Goal: Communication & Community: Participate in discussion

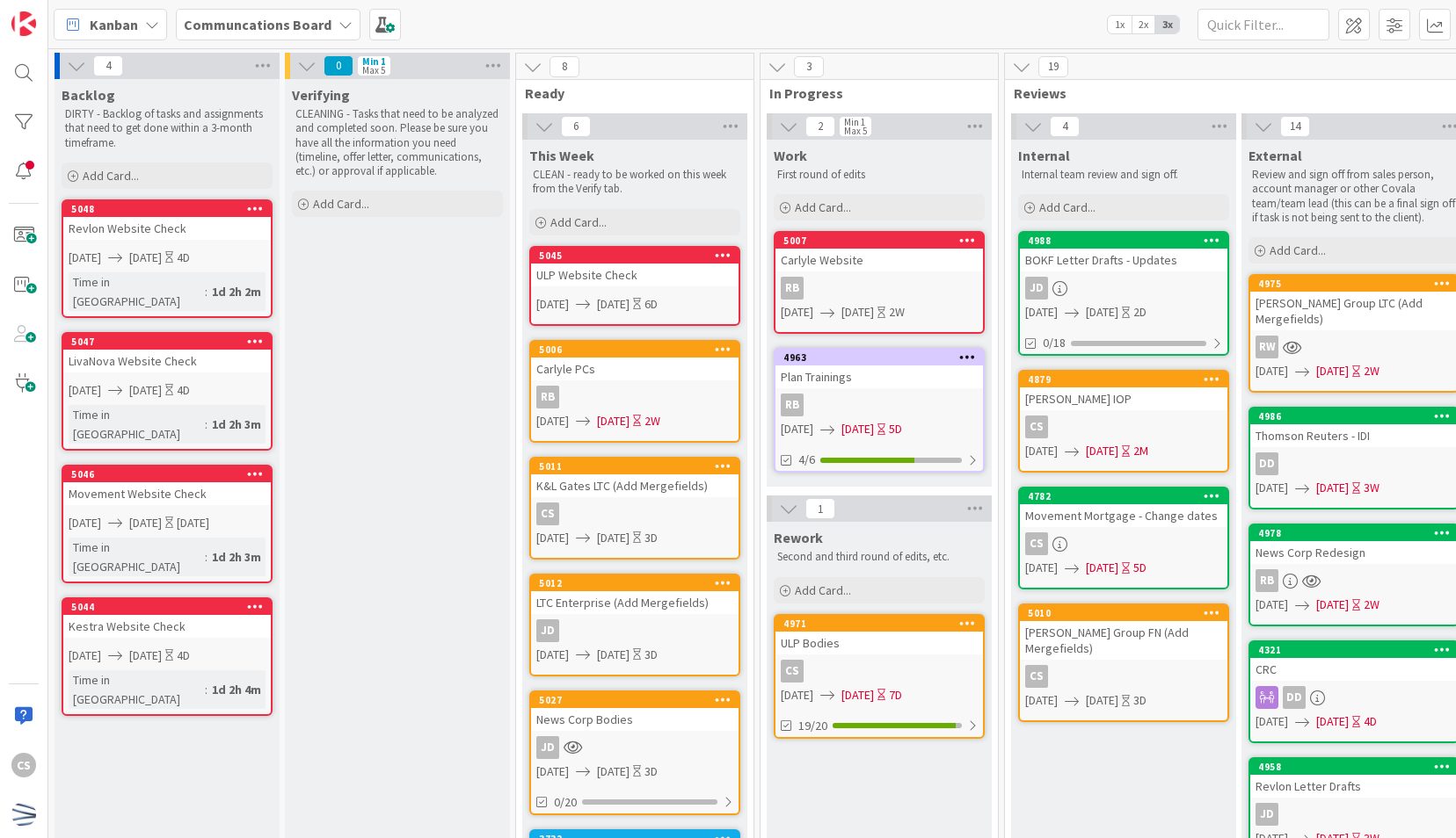
click at [642, 506] on div "CS" at bounding box center [635, 514] width 207 height 23
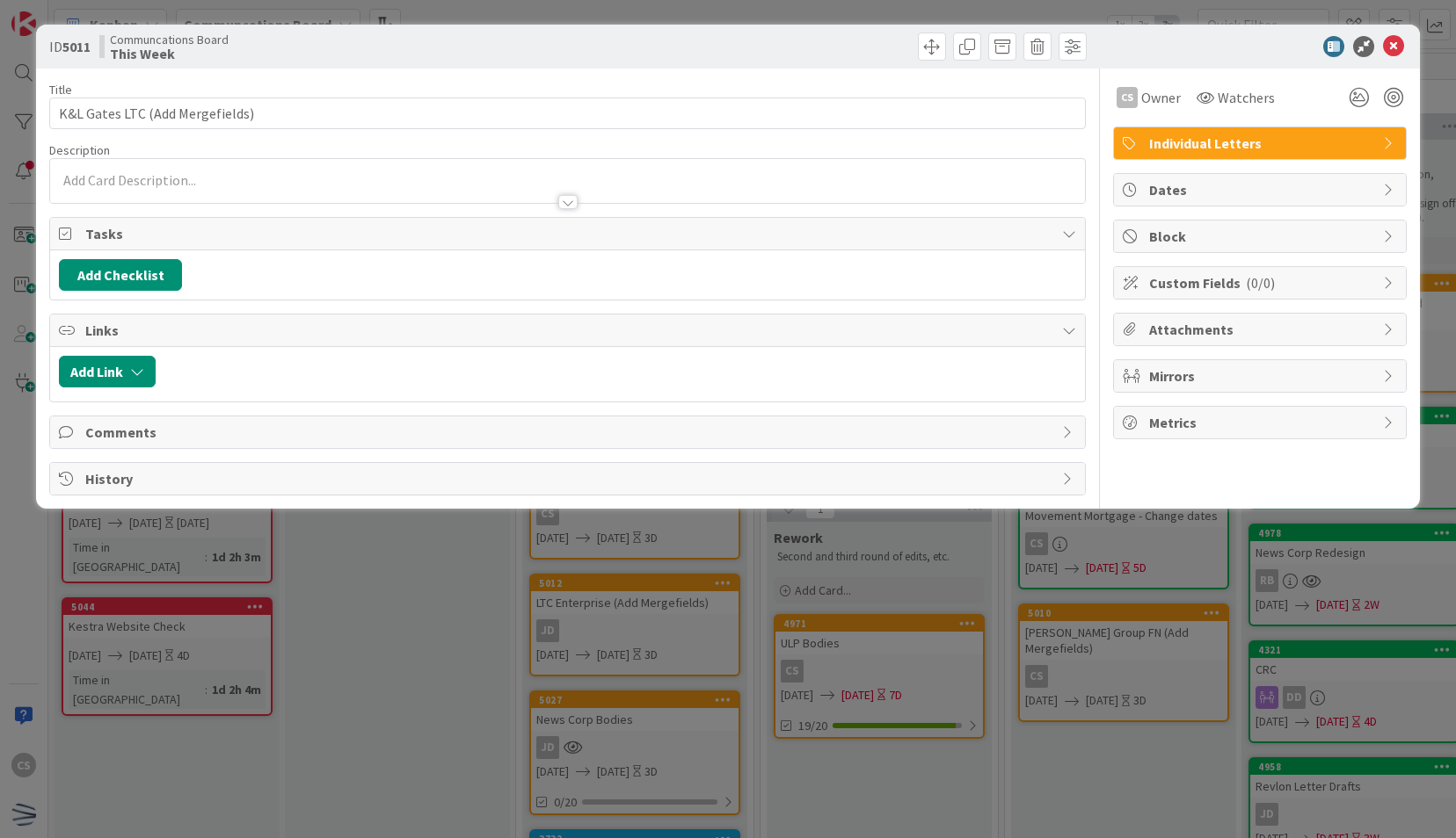
click at [160, 175] on div at bounding box center [567, 181] width 1034 height 44
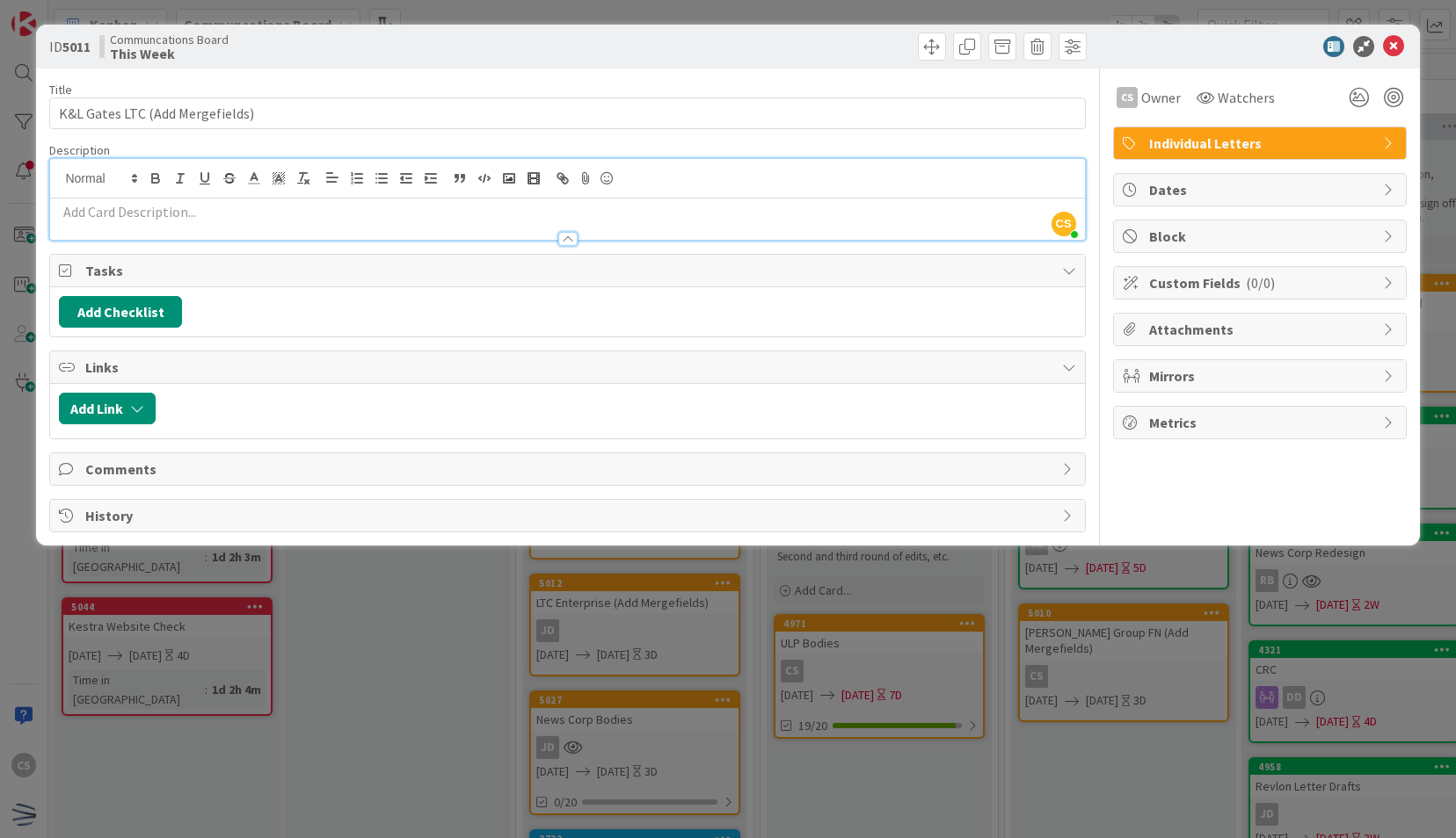
click at [276, 299] on div "Add Checklist" at bounding box center [567, 311] width 1016 height 31
click at [148, 306] on button "Add Checklist" at bounding box center [120, 311] width 123 height 31
click at [365, 306] on div "Add Checklist Add Checklist Checklist Name (needed before adding tasks) 0 / 64 …" at bounding box center [567, 311] width 1016 height 31
click at [246, 211] on p at bounding box center [567, 212] width 1016 height 20
click at [181, 464] on span "Comments" at bounding box center [569, 469] width 967 height 21
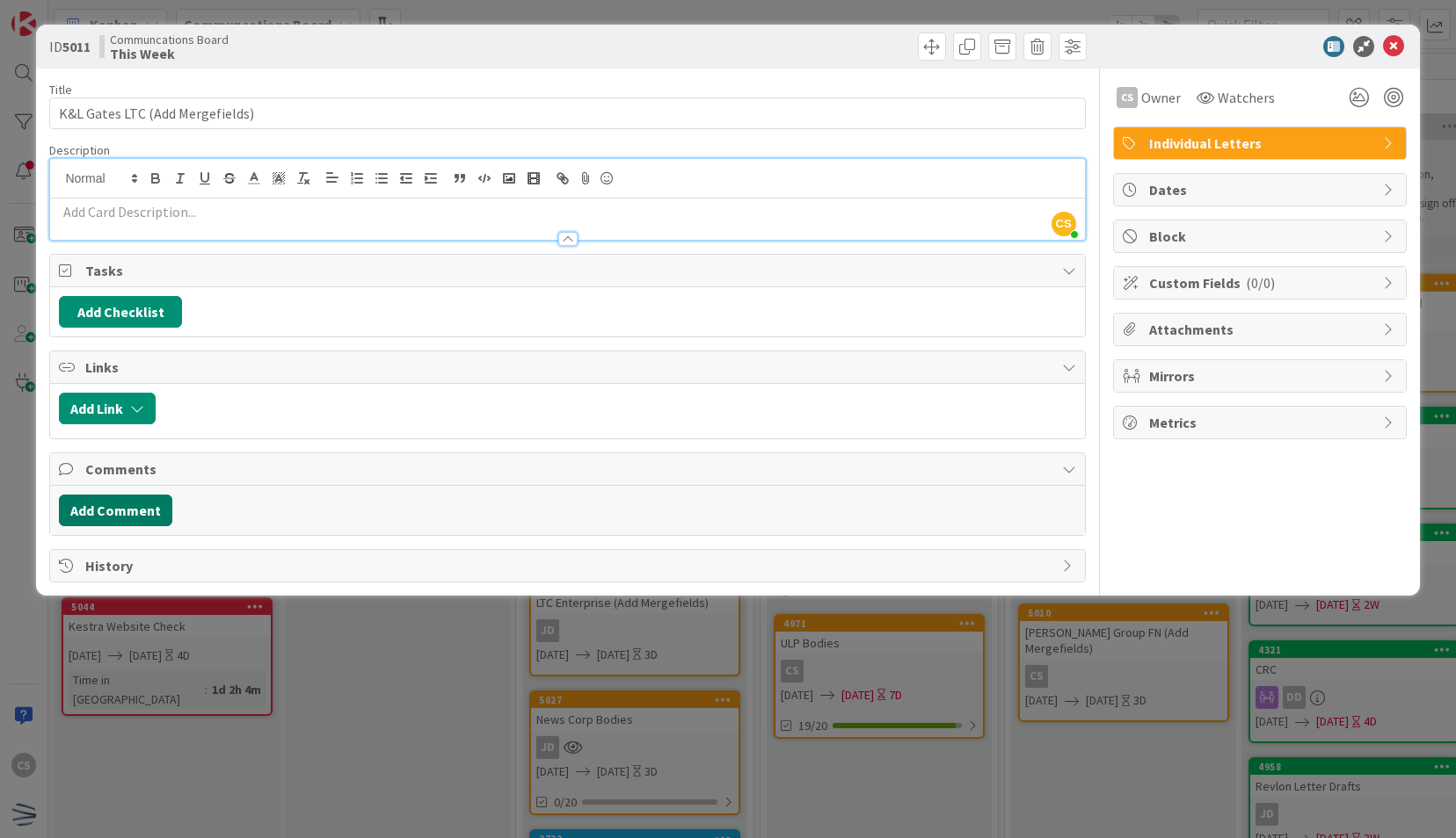
click at [132, 510] on button "Add Comment" at bounding box center [115, 510] width 113 height 31
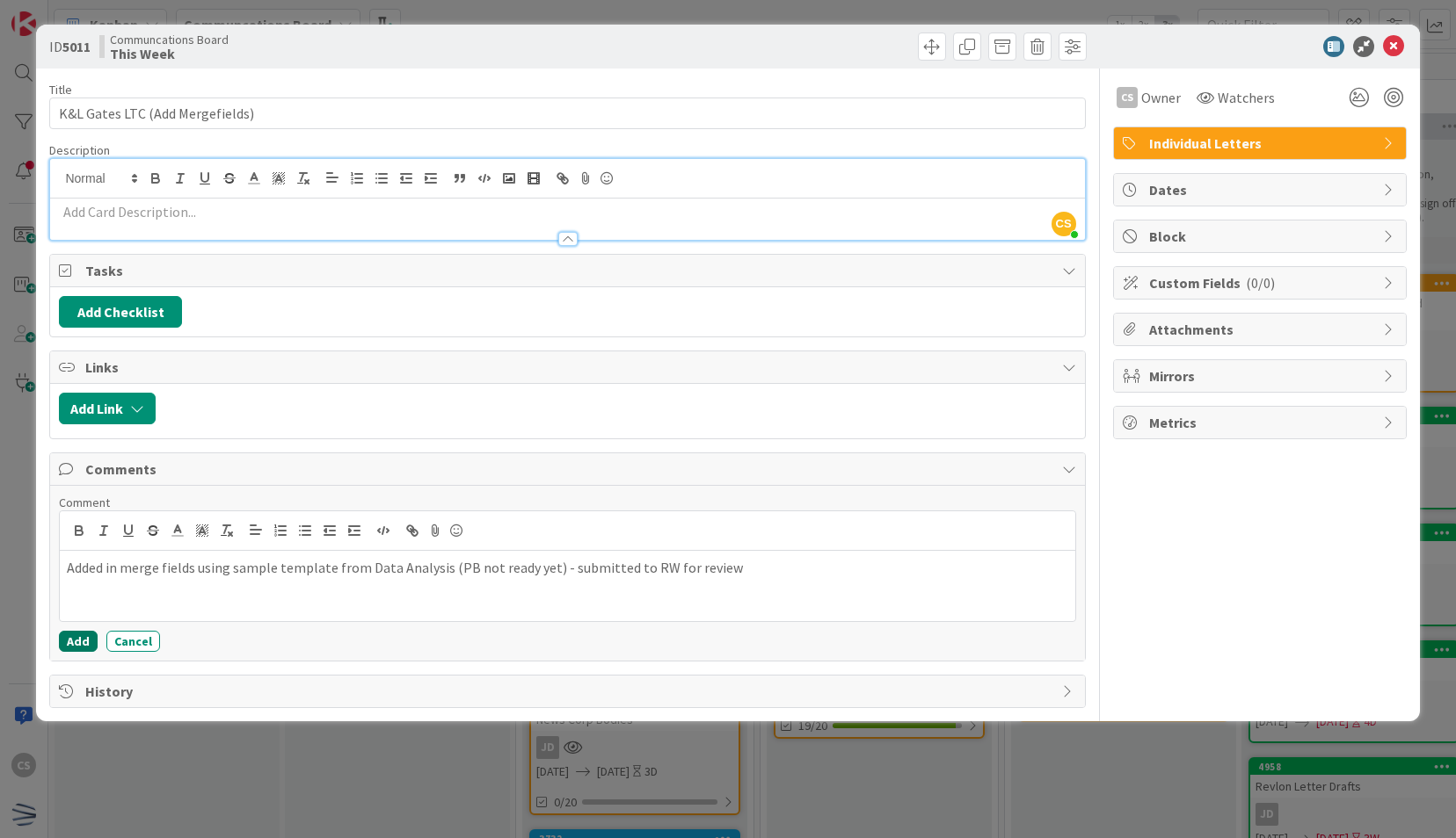
click at [78, 641] on button "Add" at bounding box center [78, 641] width 39 height 21
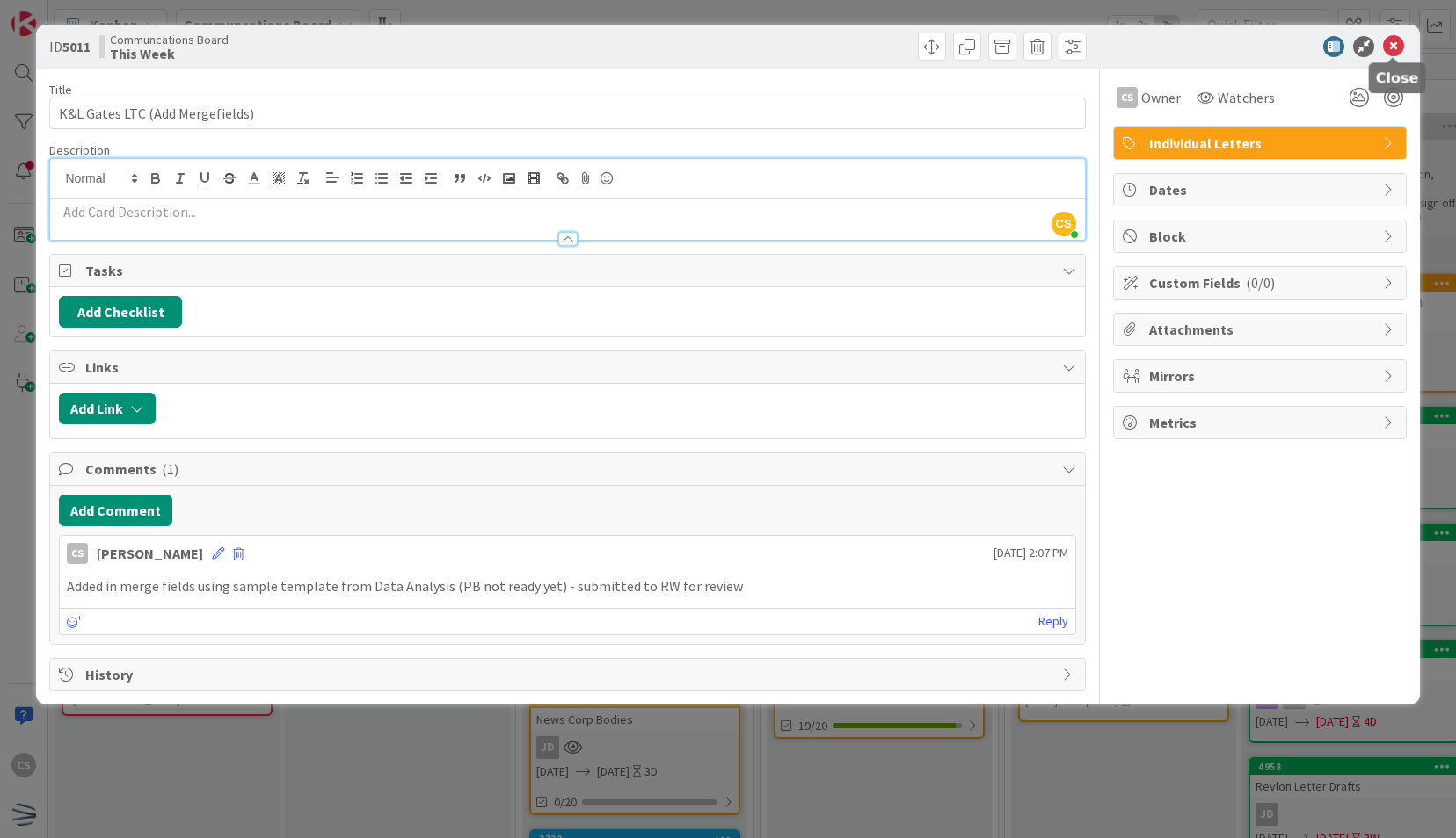
click at [1396, 46] on icon at bounding box center [1393, 47] width 21 height 21
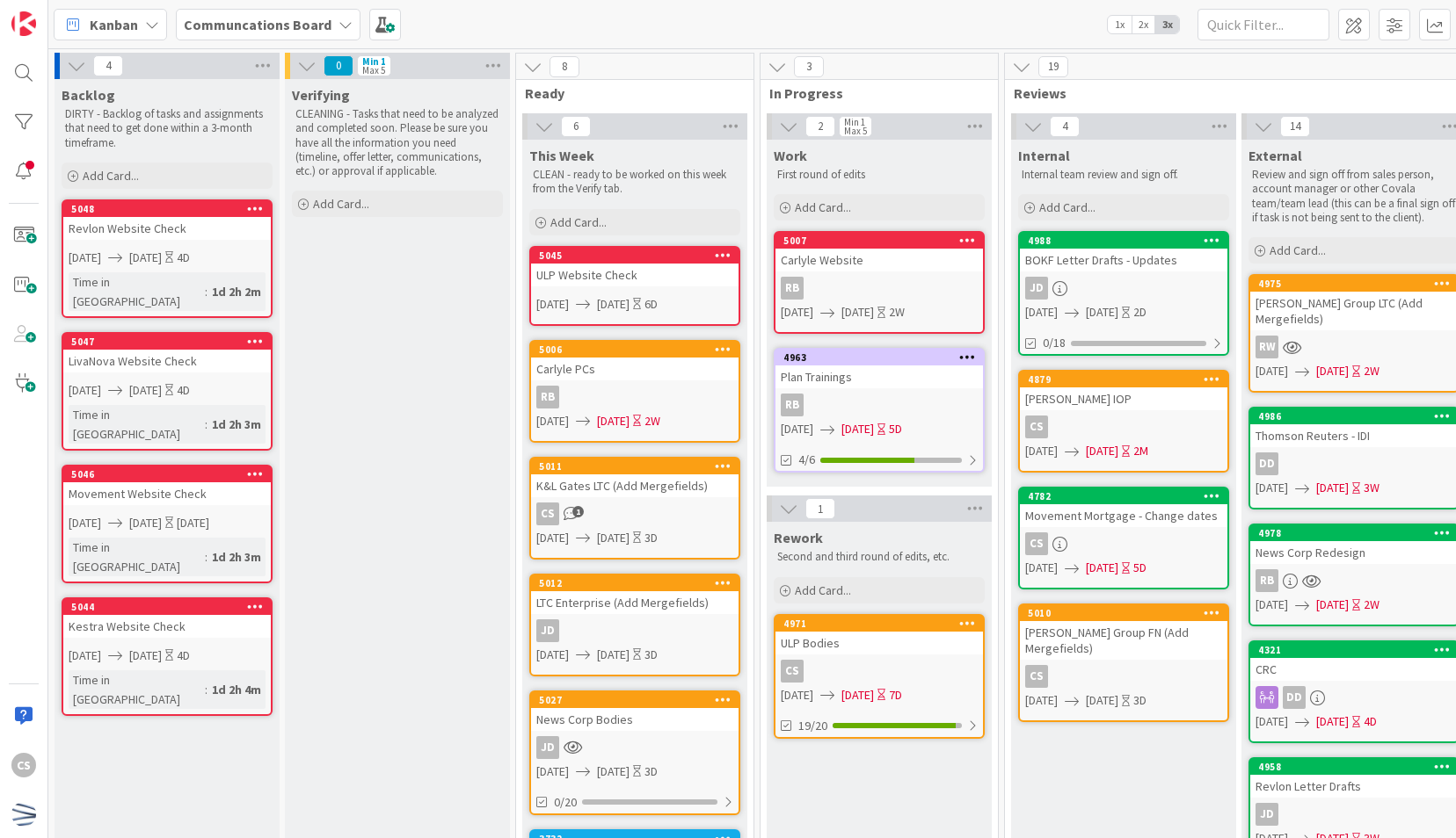
click at [676, 732] on link "5027 News Corp Bodies JD [DATE] [DATE] 3D 0/20" at bounding box center [635, 752] width 211 height 125
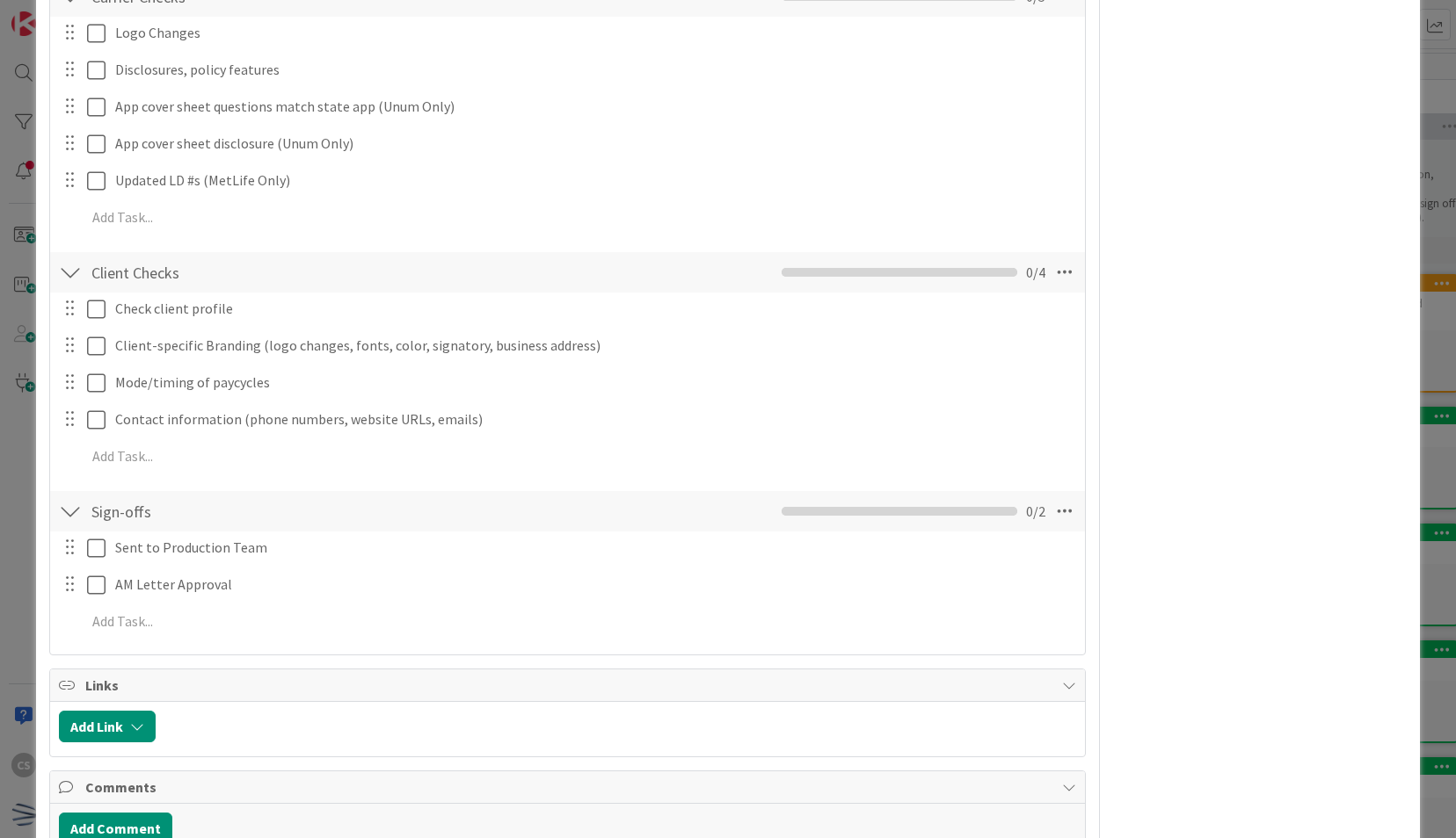
scroll to position [934, 0]
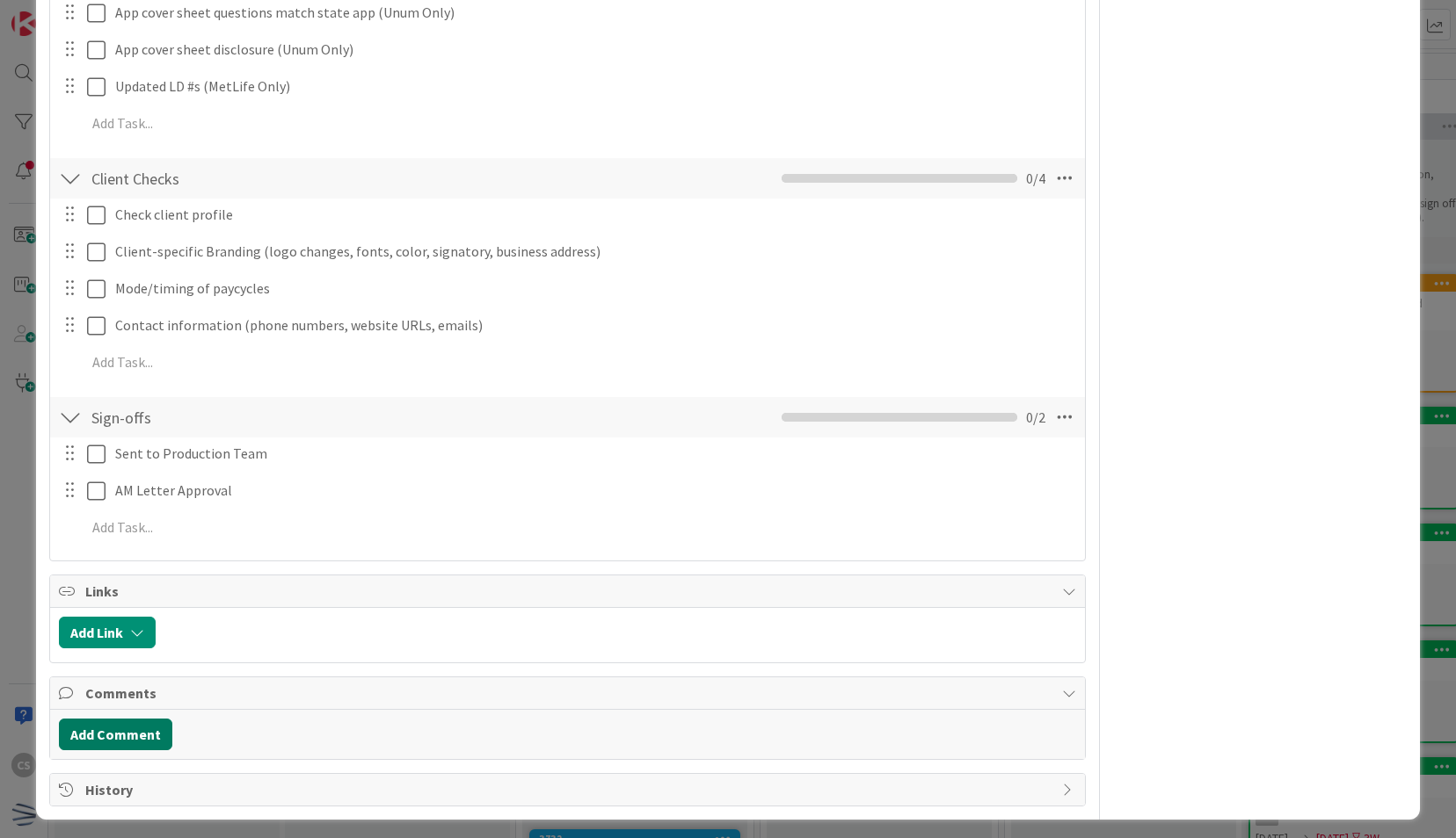
click at [128, 721] on button "Add Comment" at bounding box center [115, 734] width 113 height 31
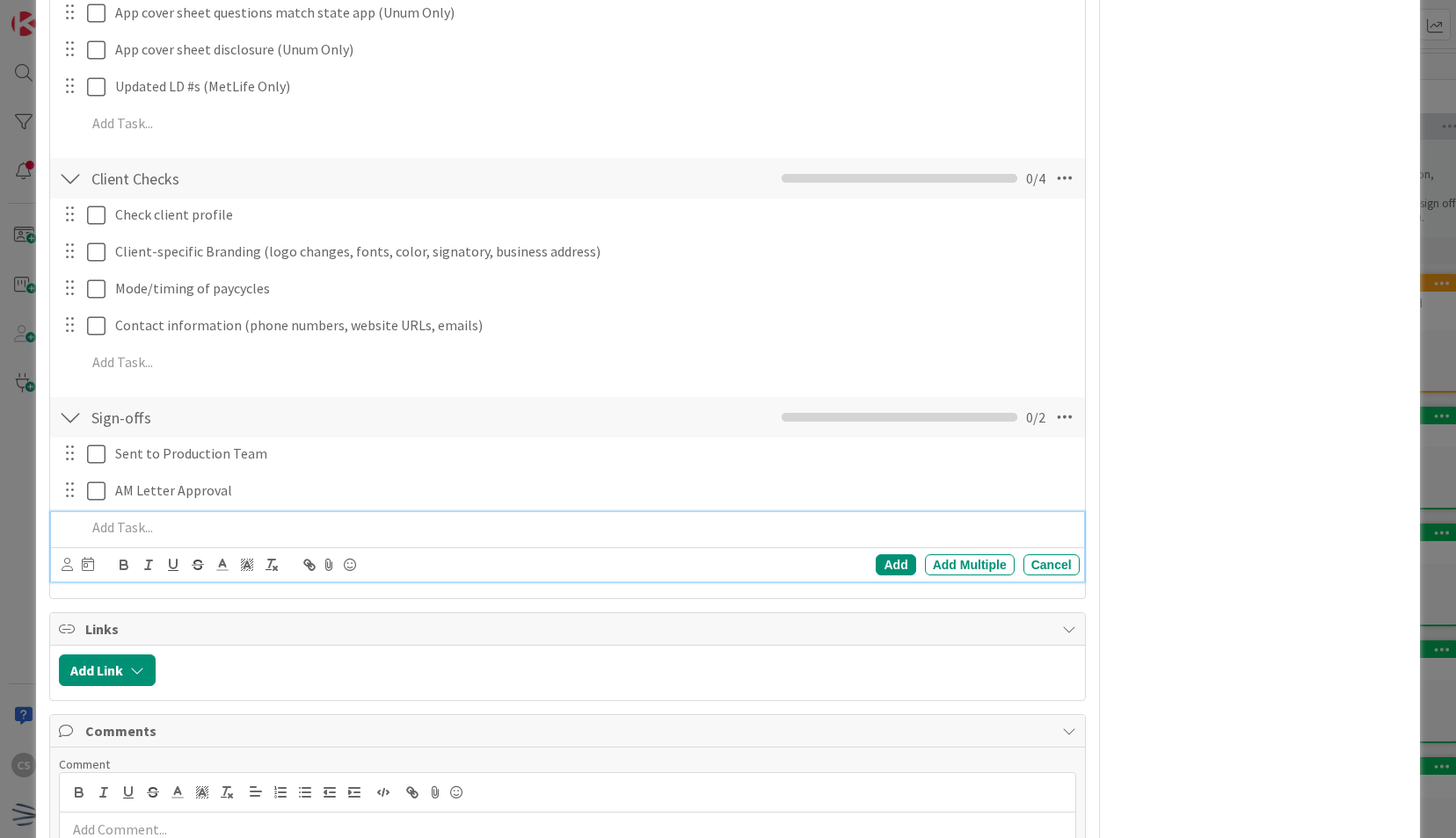
click at [524, 517] on p at bounding box center [580, 527] width 986 height 20
click at [1032, 559] on div "Cancel" at bounding box center [1051, 565] width 56 height 21
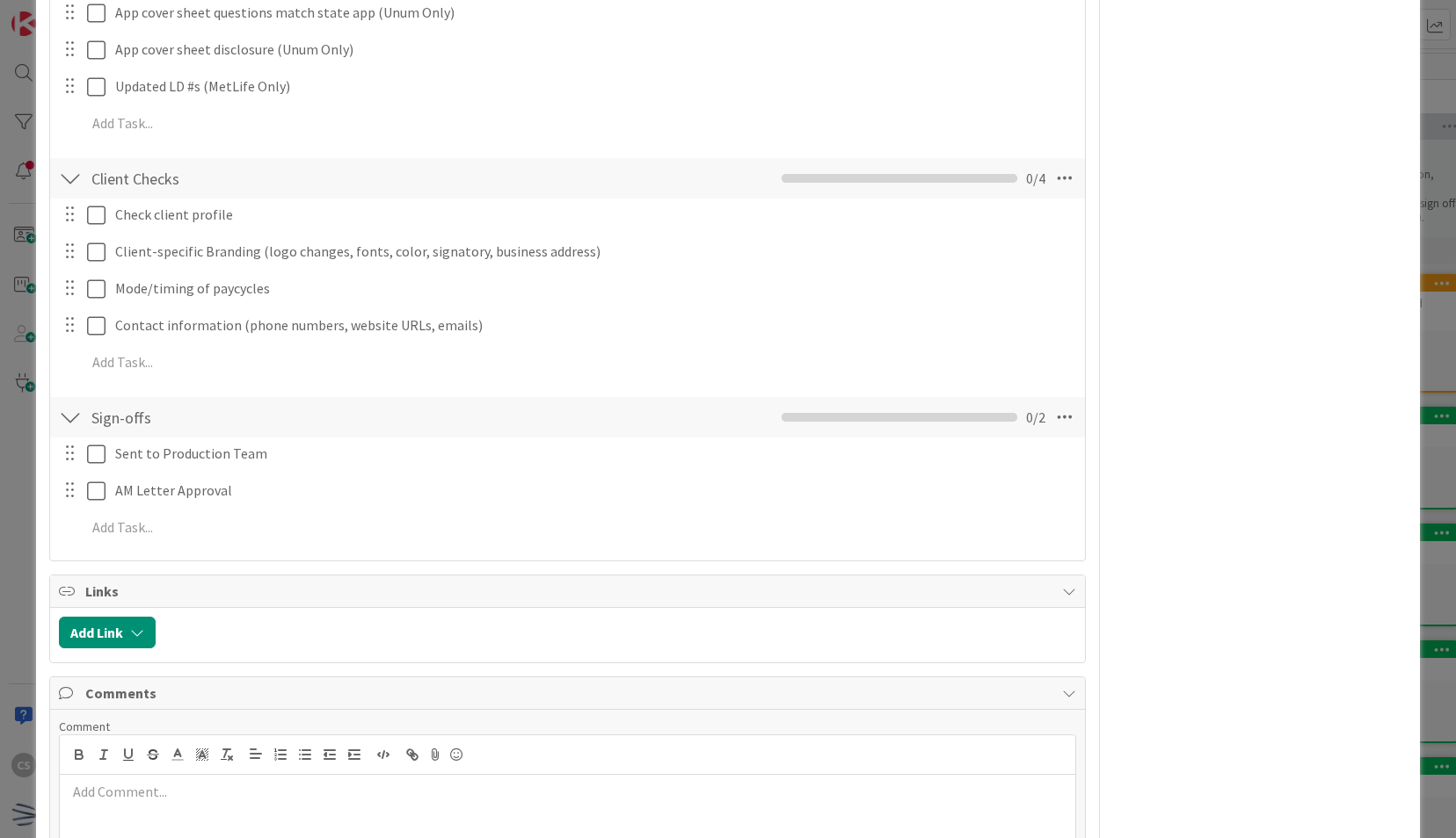
scroll to position [1060, 0]
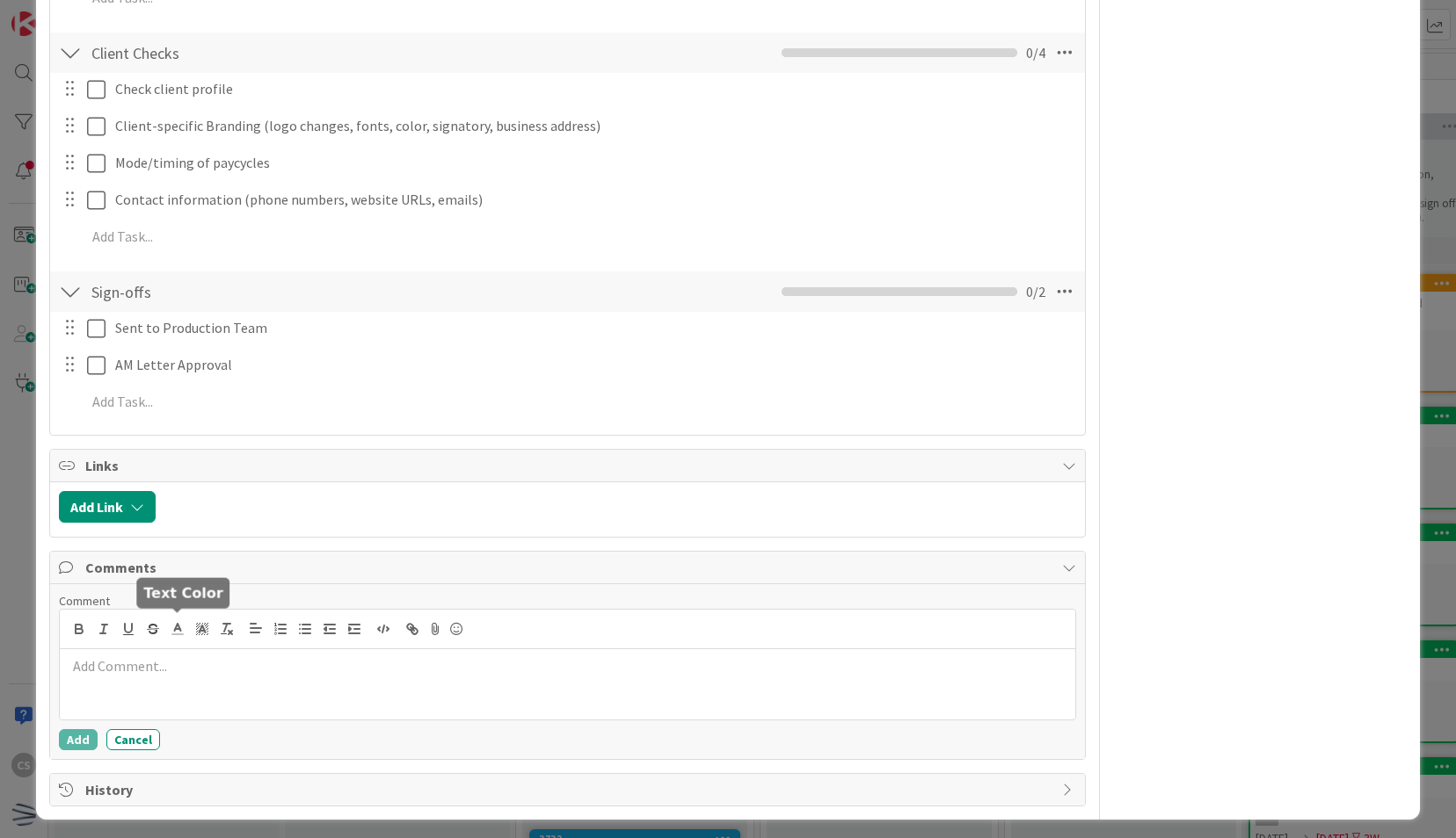
drag, startPoint x: 162, startPoint y: 643, endPoint x: 156, endPoint y: 658, distance: 16.2
click at [161, 643] on div at bounding box center [567, 630] width 1014 height 40
click at [72, 732] on button "Add" at bounding box center [78, 740] width 39 height 21
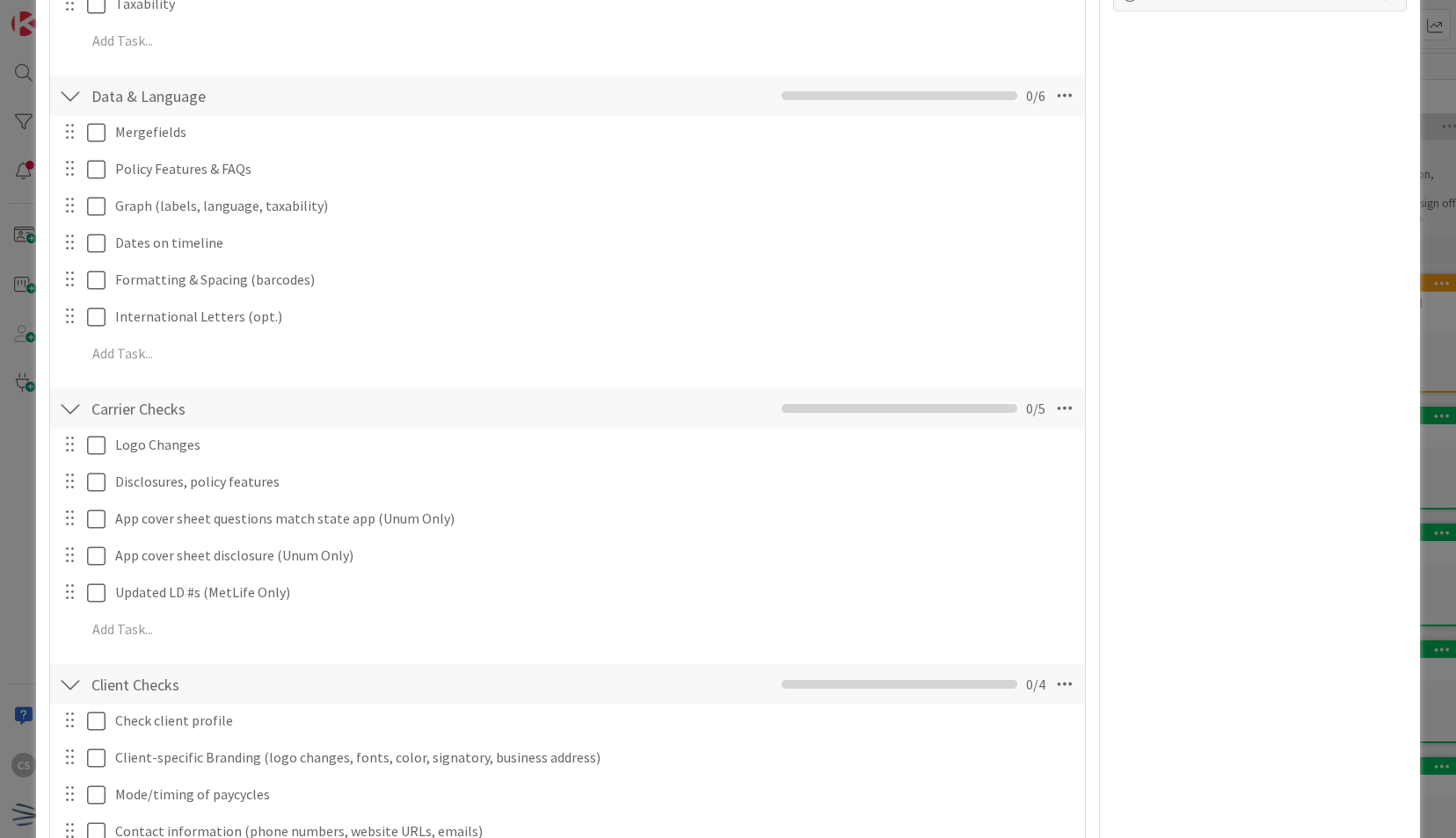
scroll to position [0, 0]
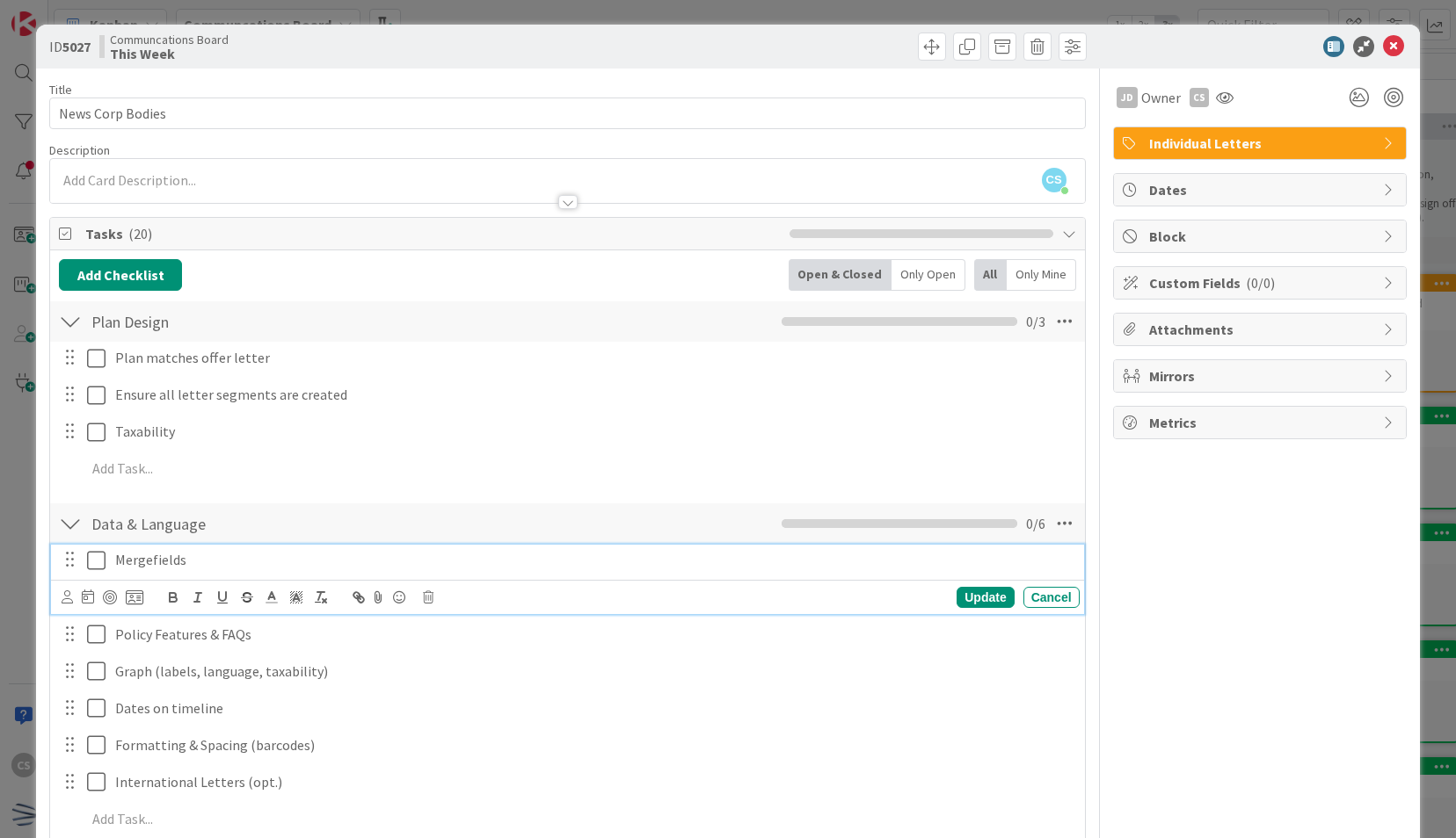
click at [89, 556] on icon at bounding box center [95, 560] width 18 height 21
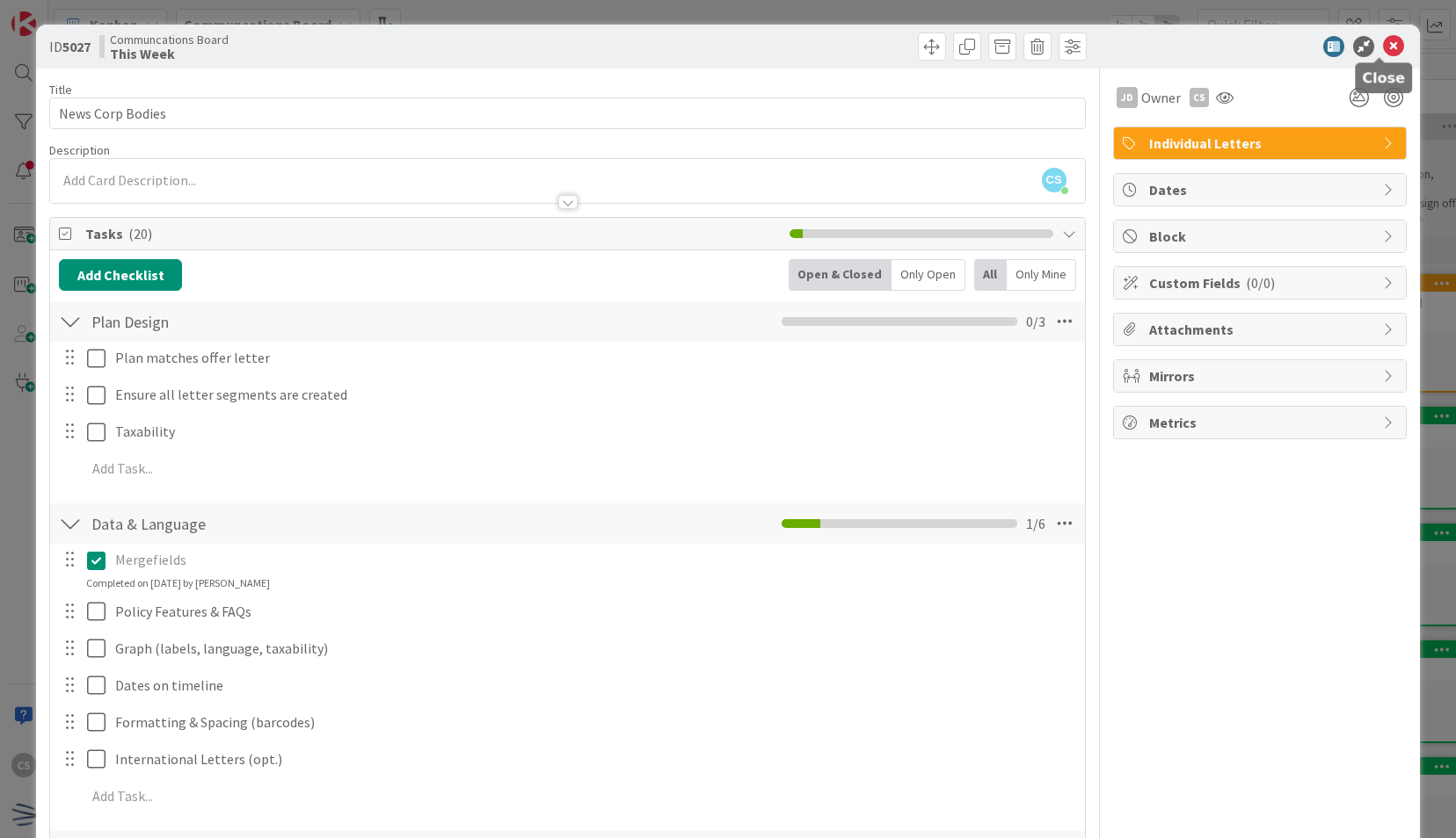
click at [1383, 51] on icon at bounding box center [1393, 47] width 21 height 21
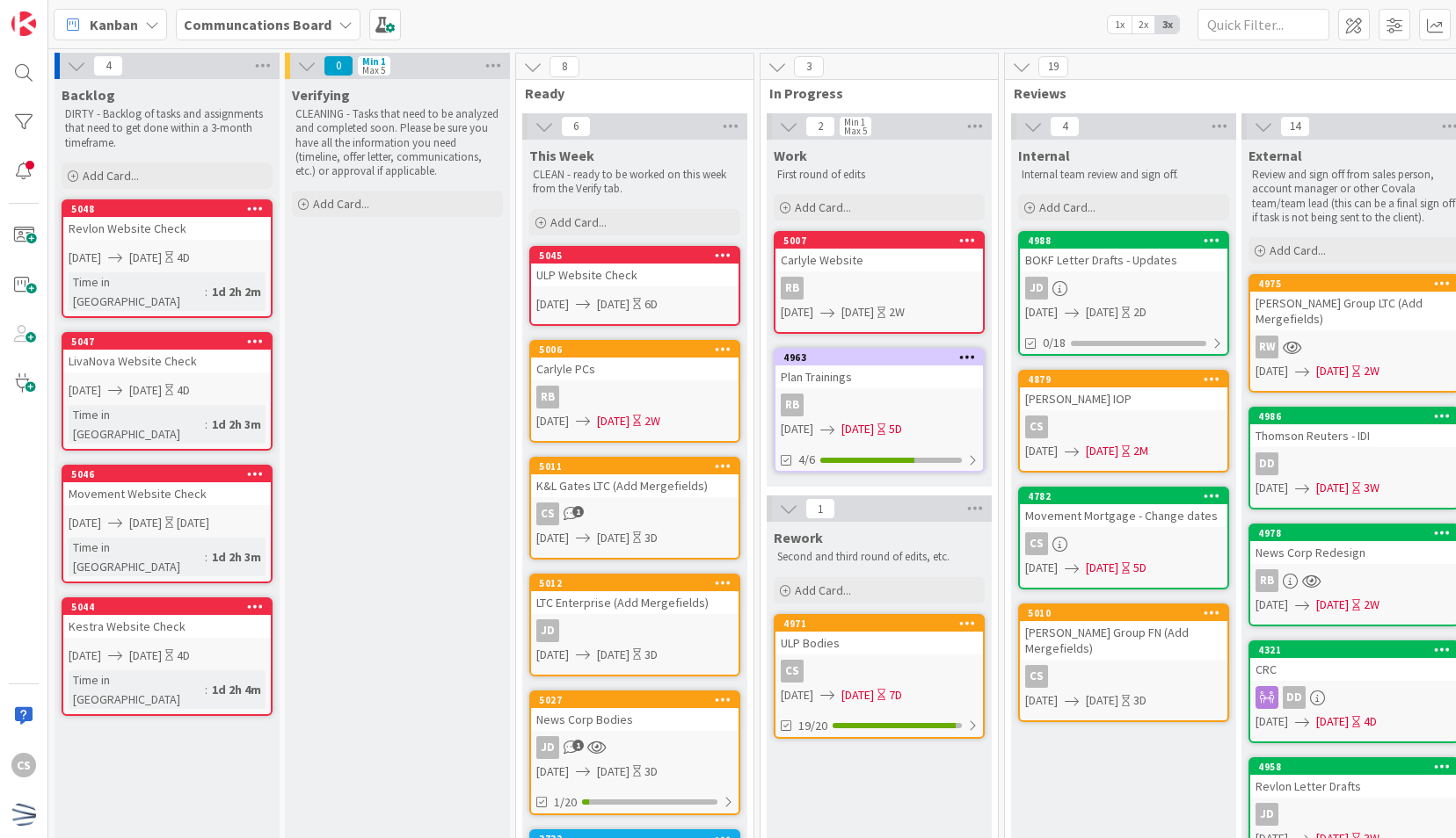
click at [645, 506] on div "CS 1" at bounding box center [635, 514] width 207 height 23
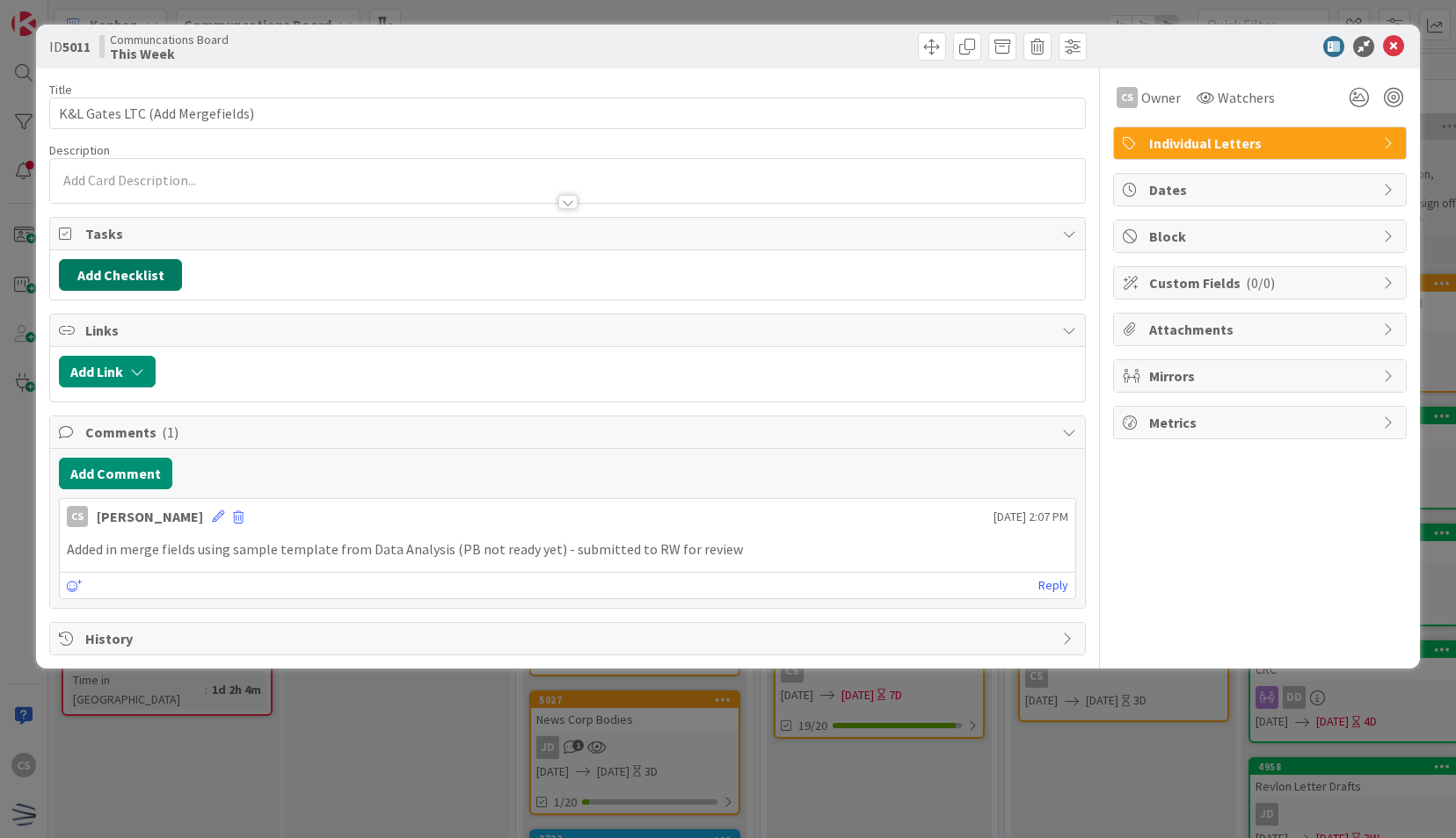
click at [148, 272] on button "Add Checklist" at bounding box center [120, 275] width 123 height 31
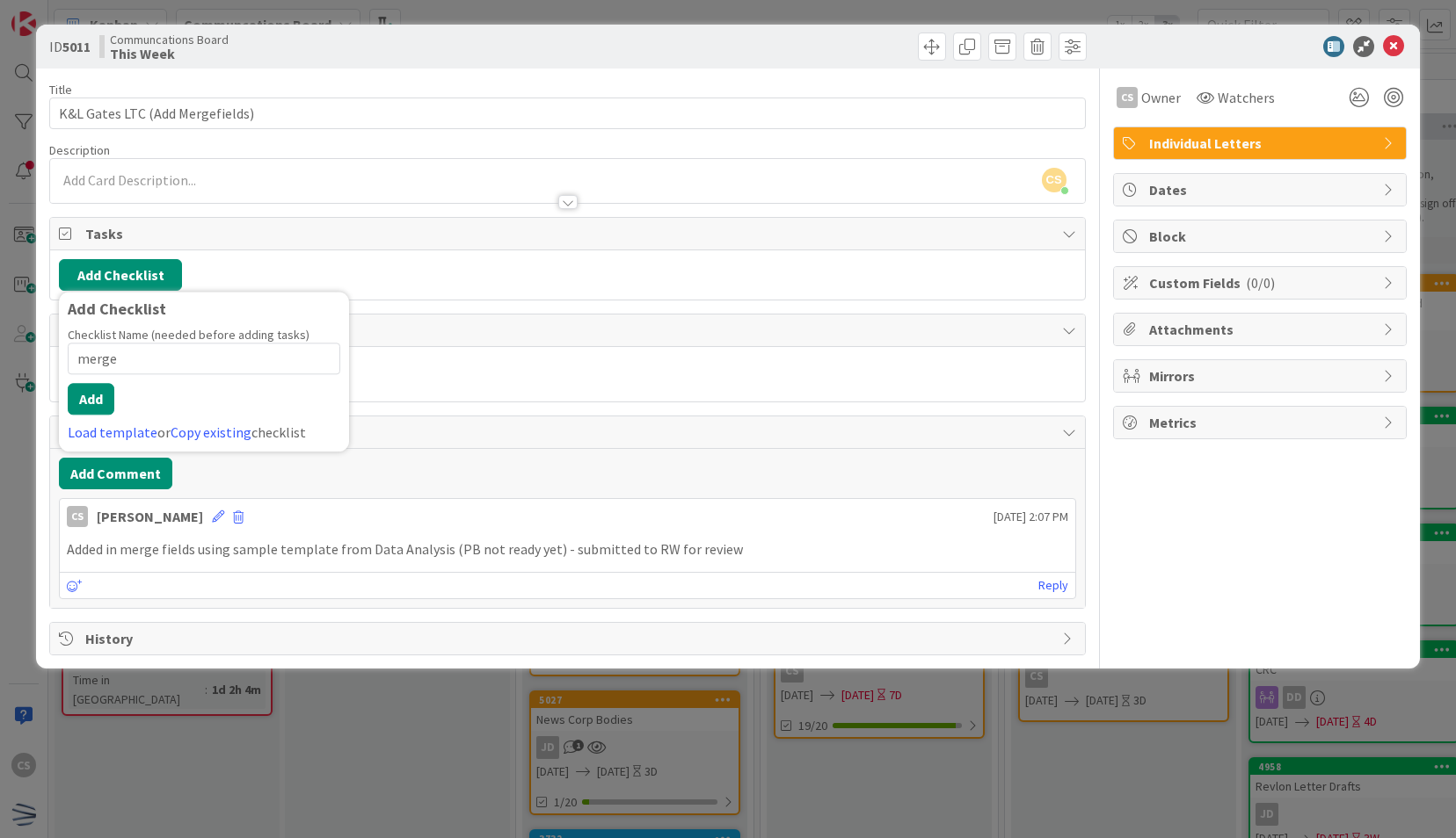
type input "merge"
click at [429, 347] on div "Add Link" at bounding box center [567, 374] width 1034 height 54
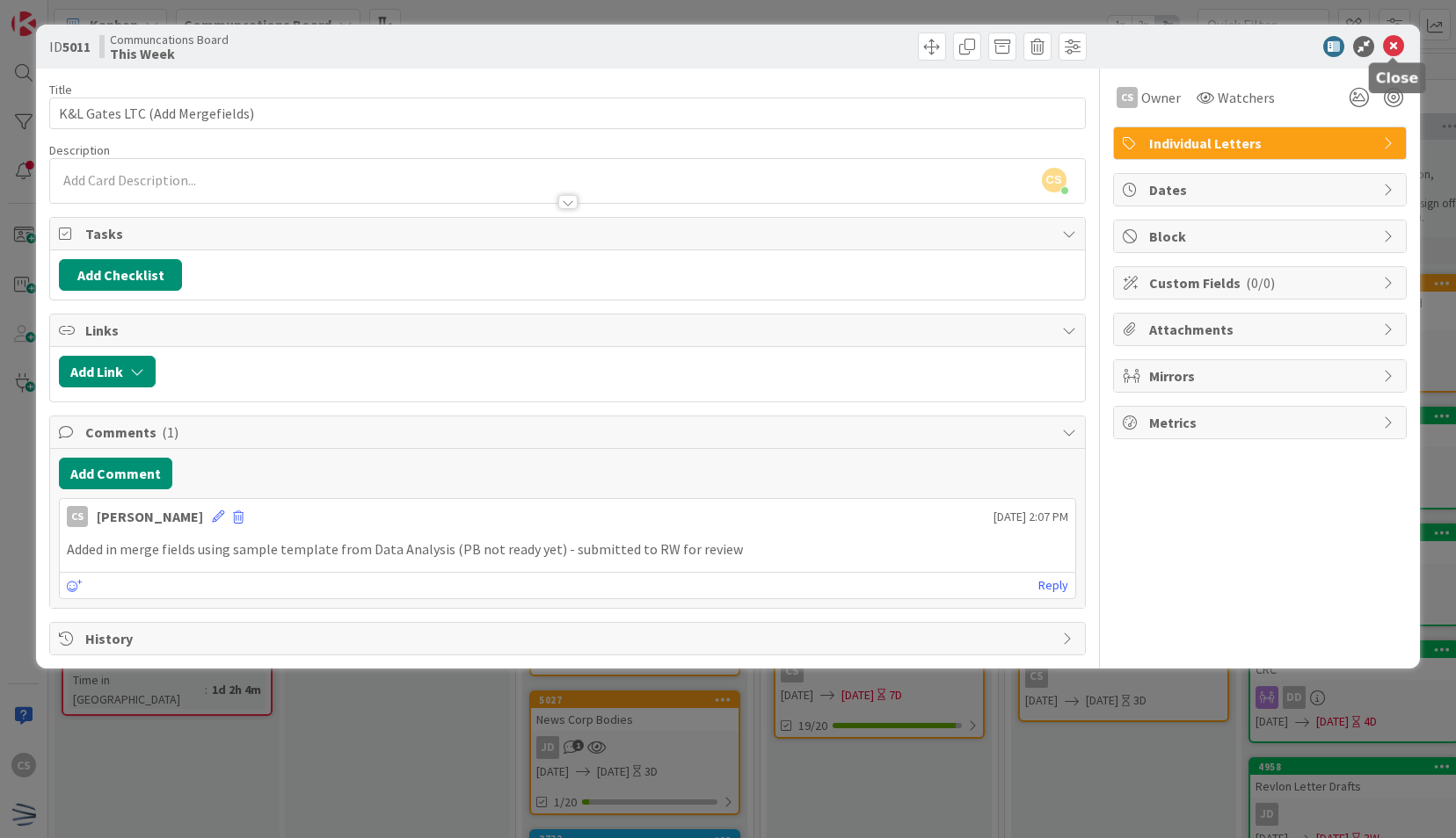
click at [1394, 41] on icon at bounding box center [1393, 47] width 21 height 21
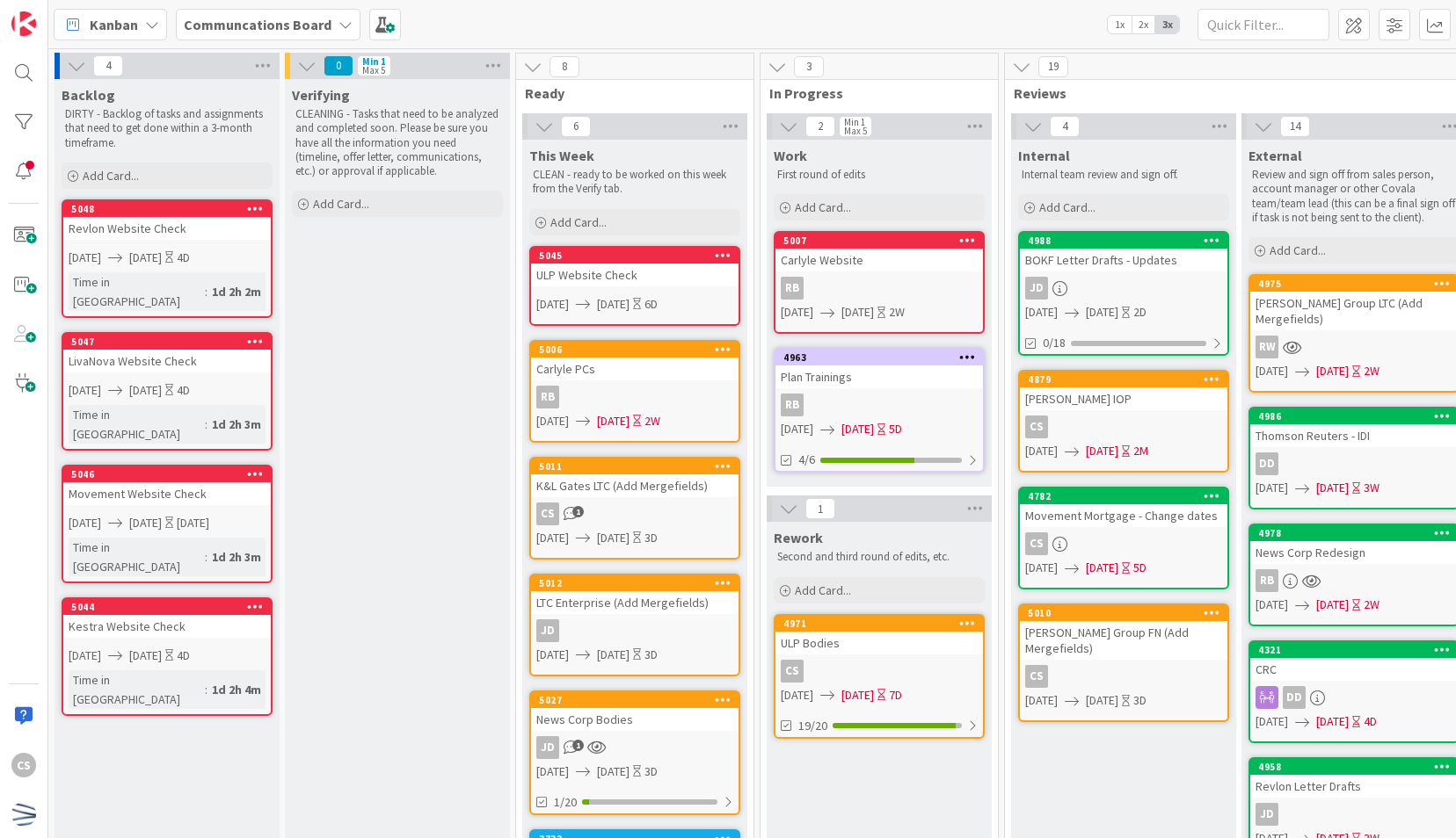
click at [1138, 414] on link "4879 [PERSON_NAME] IOP CS [DATE] [DATE] 2M" at bounding box center [1124, 421] width 211 height 103
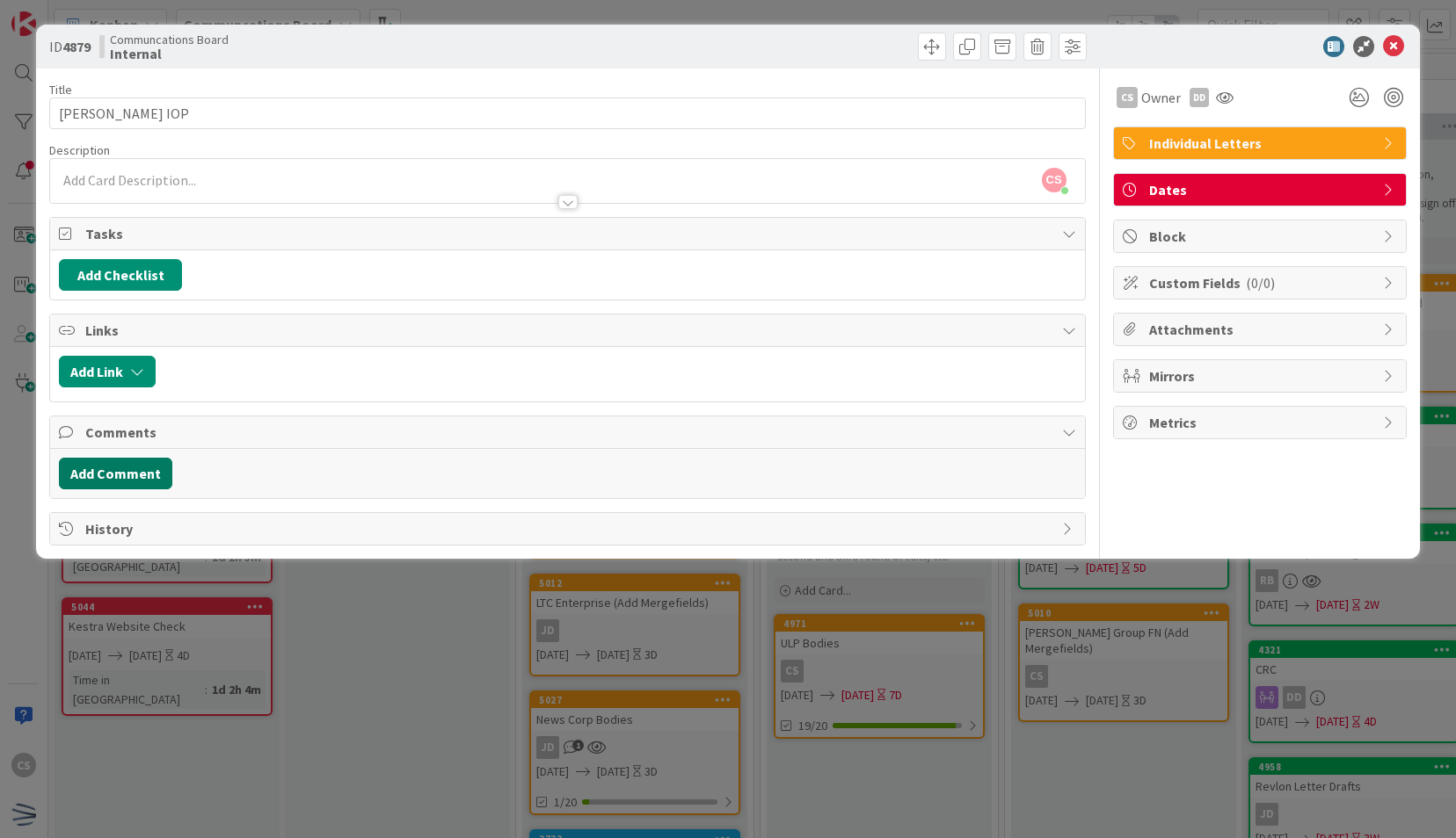
click at [142, 466] on button "Add Comment" at bounding box center [115, 473] width 113 height 31
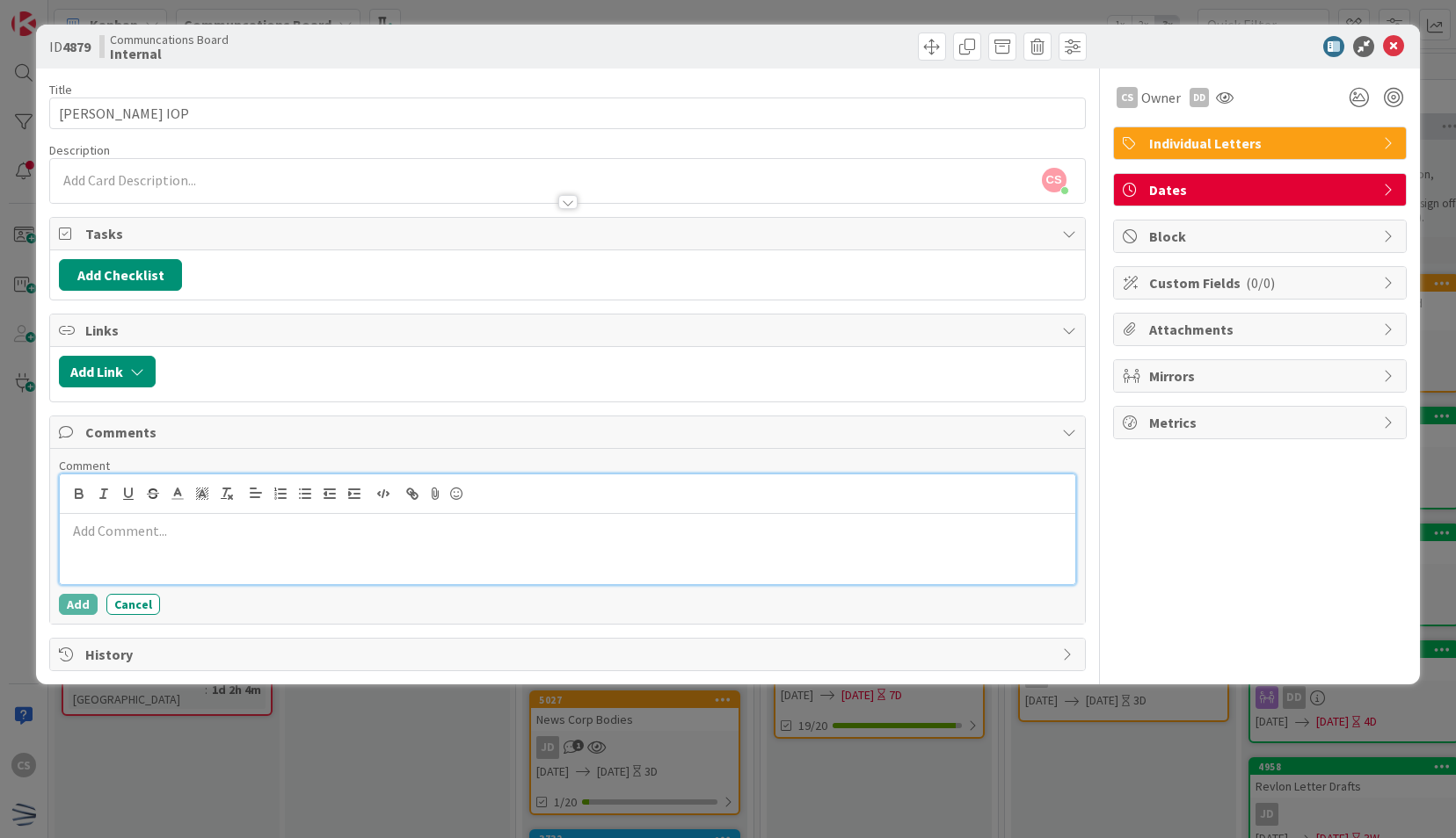
click at [141, 528] on p at bounding box center [566, 531] width 1000 height 20
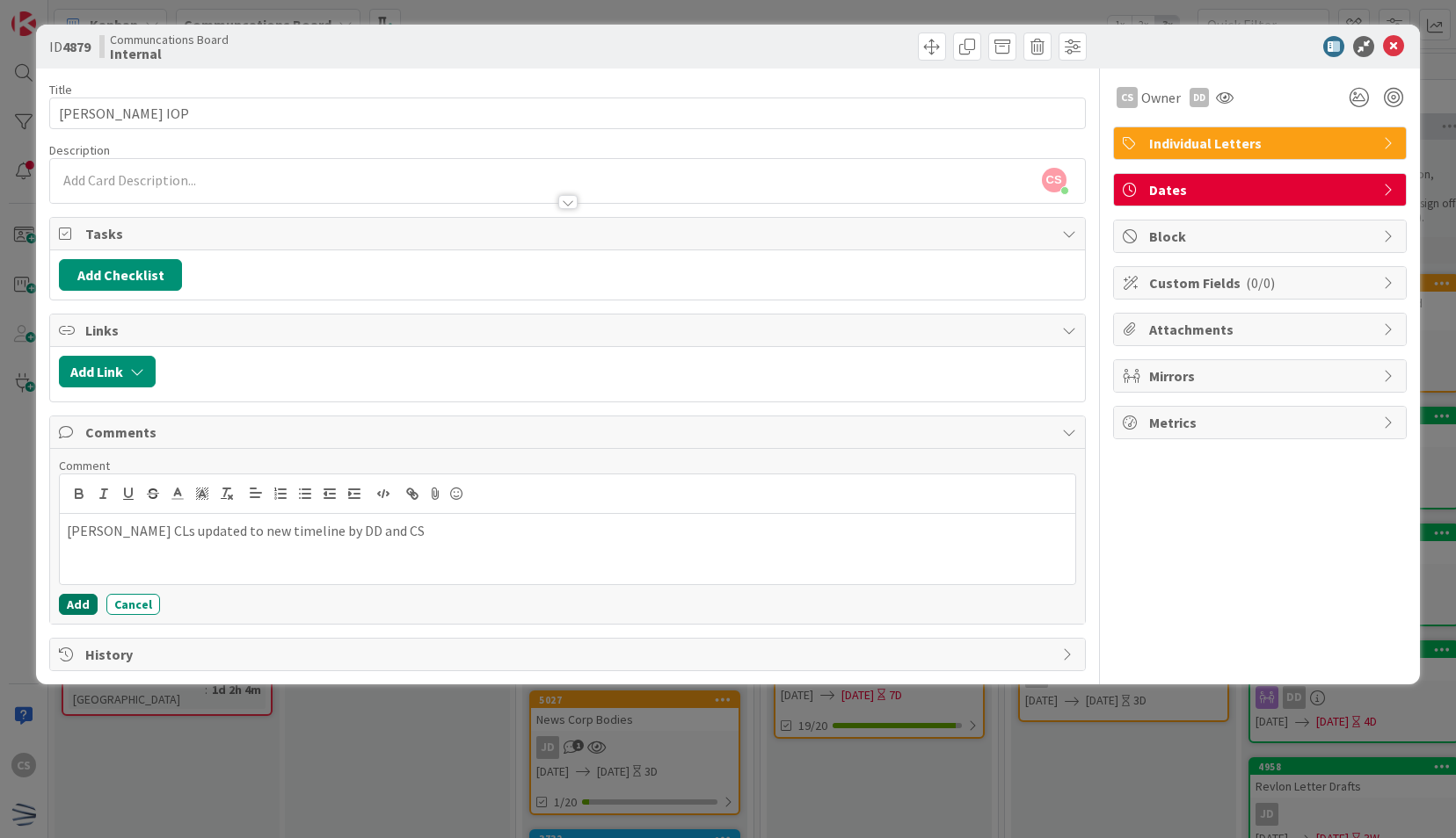
click at [83, 598] on button "Add" at bounding box center [78, 605] width 39 height 21
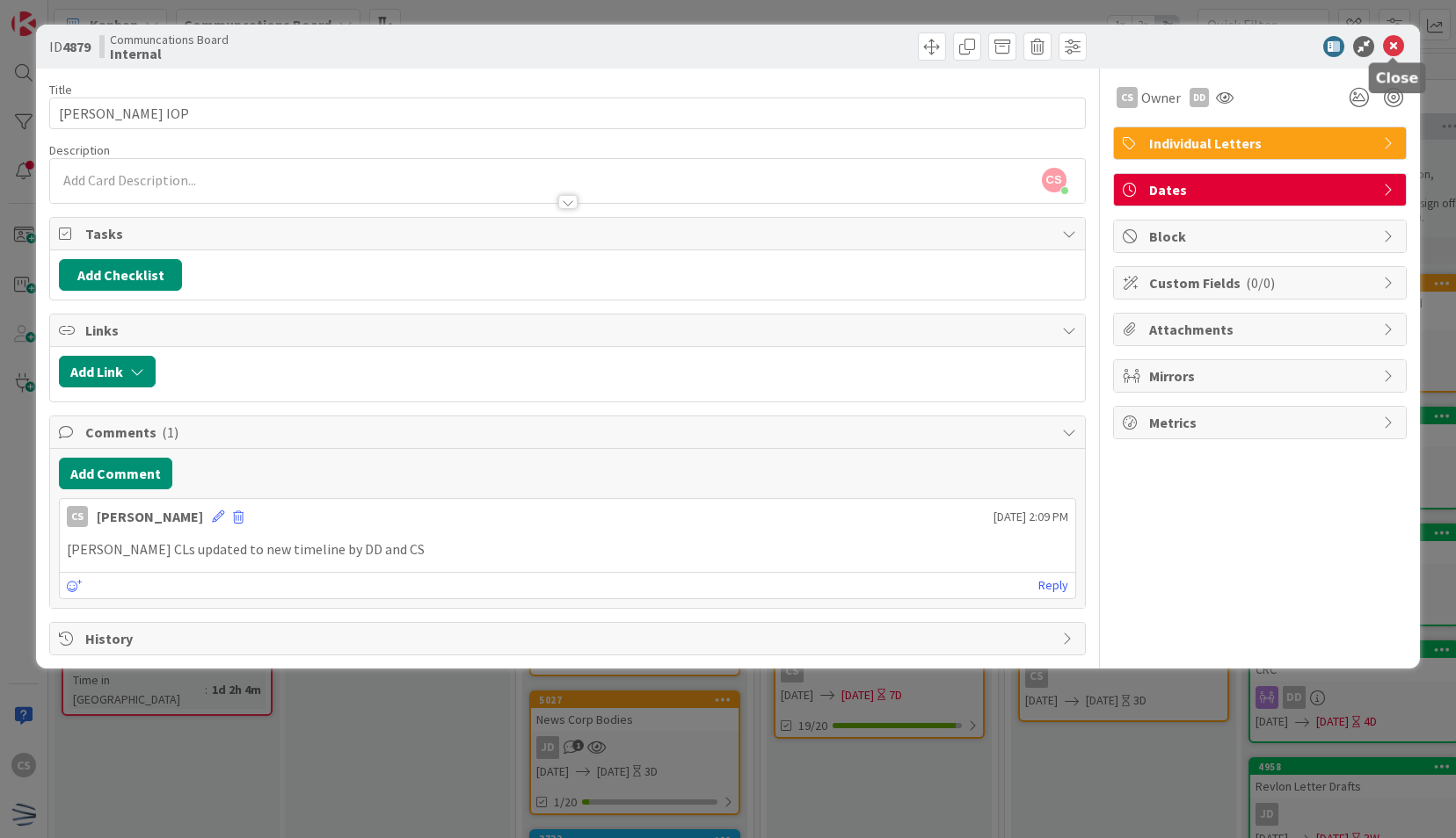
click at [1389, 45] on icon at bounding box center [1393, 47] width 21 height 21
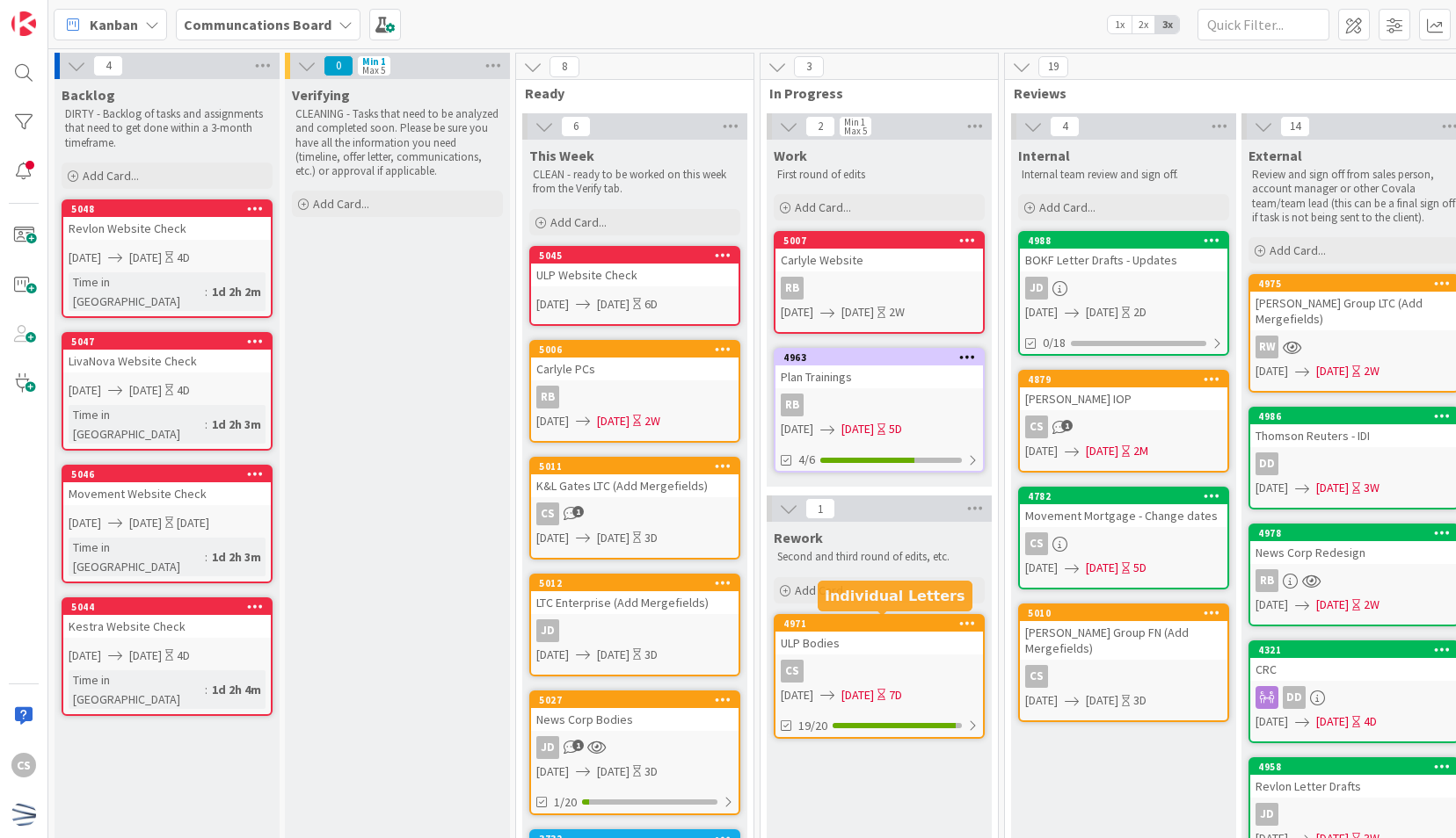
click at [856, 644] on div "ULP Bodies" at bounding box center [879, 643] width 207 height 23
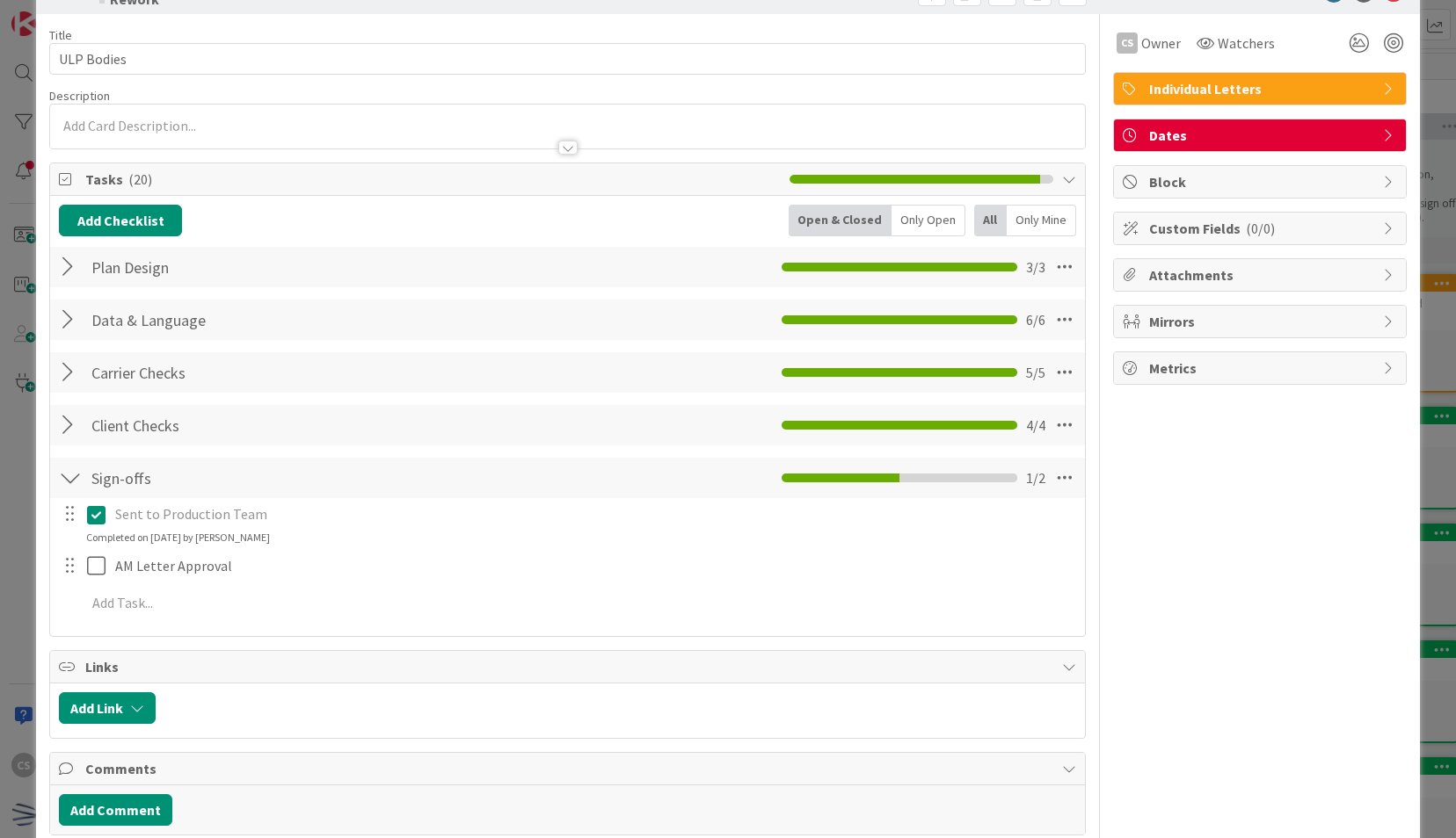
scroll to position [130, 0]
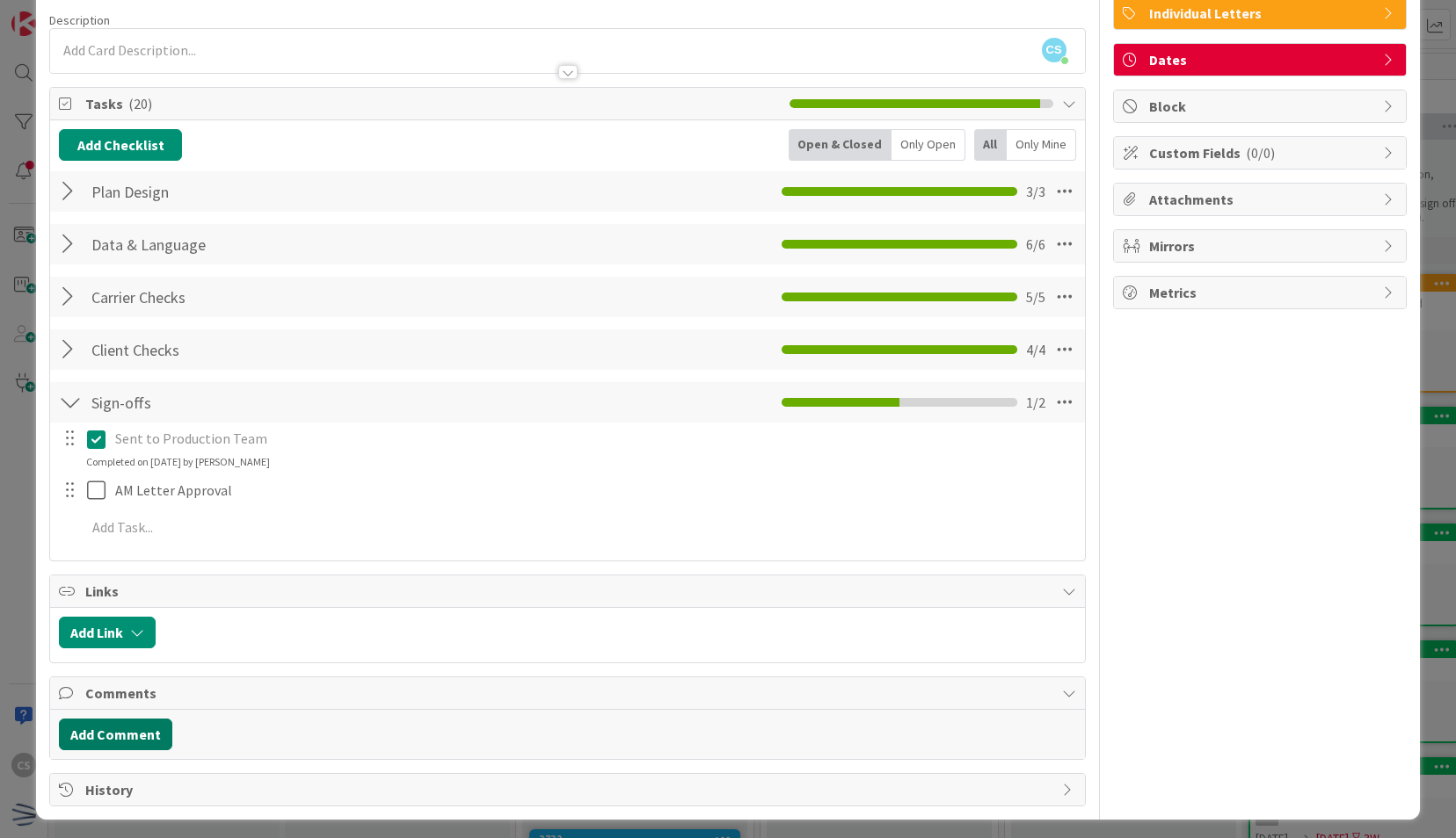
click at [105, 734] on button "Add Comment" at bounding box center [115, 734] width 113 height 31
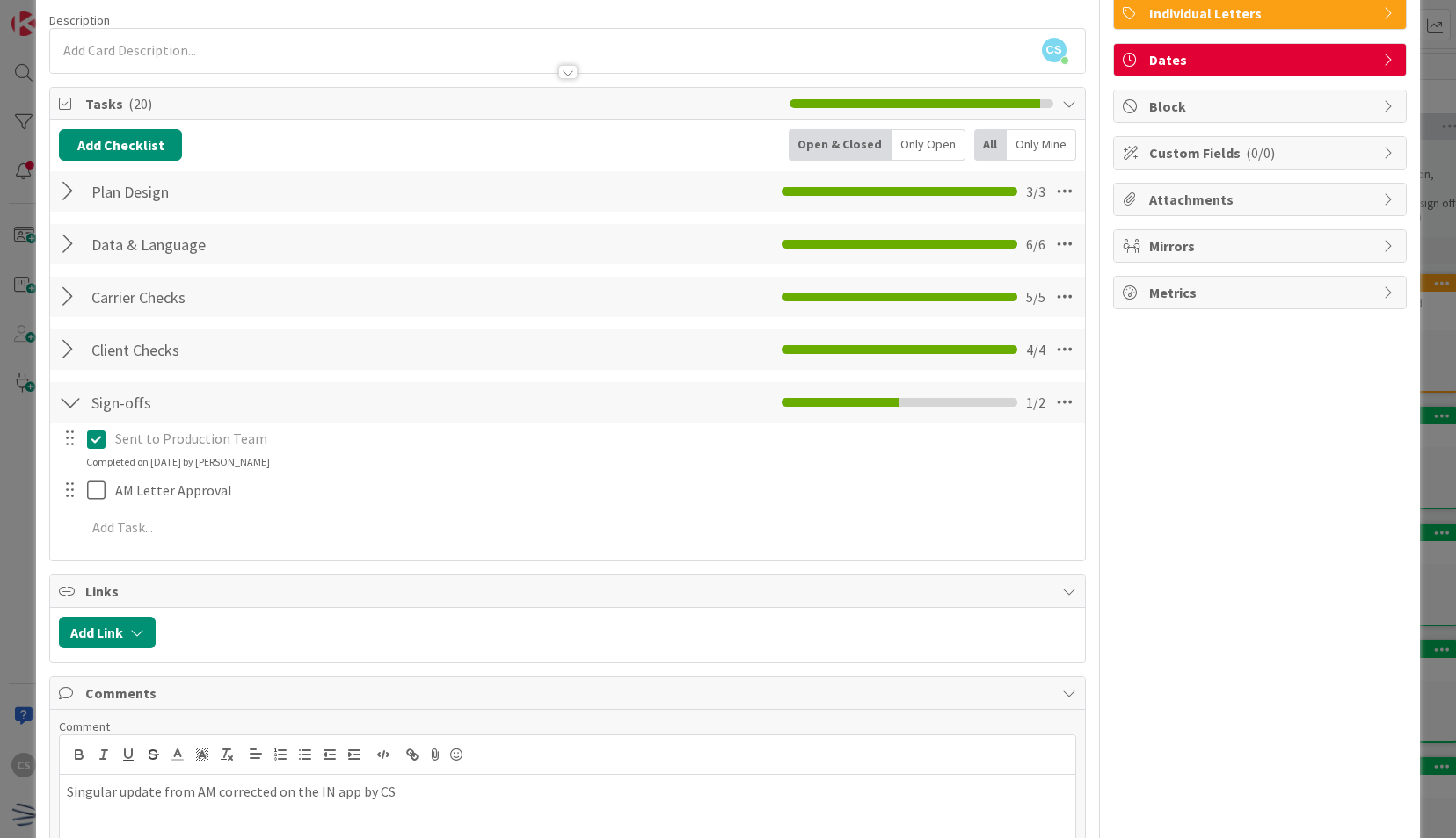
scroll to position [255, 0]
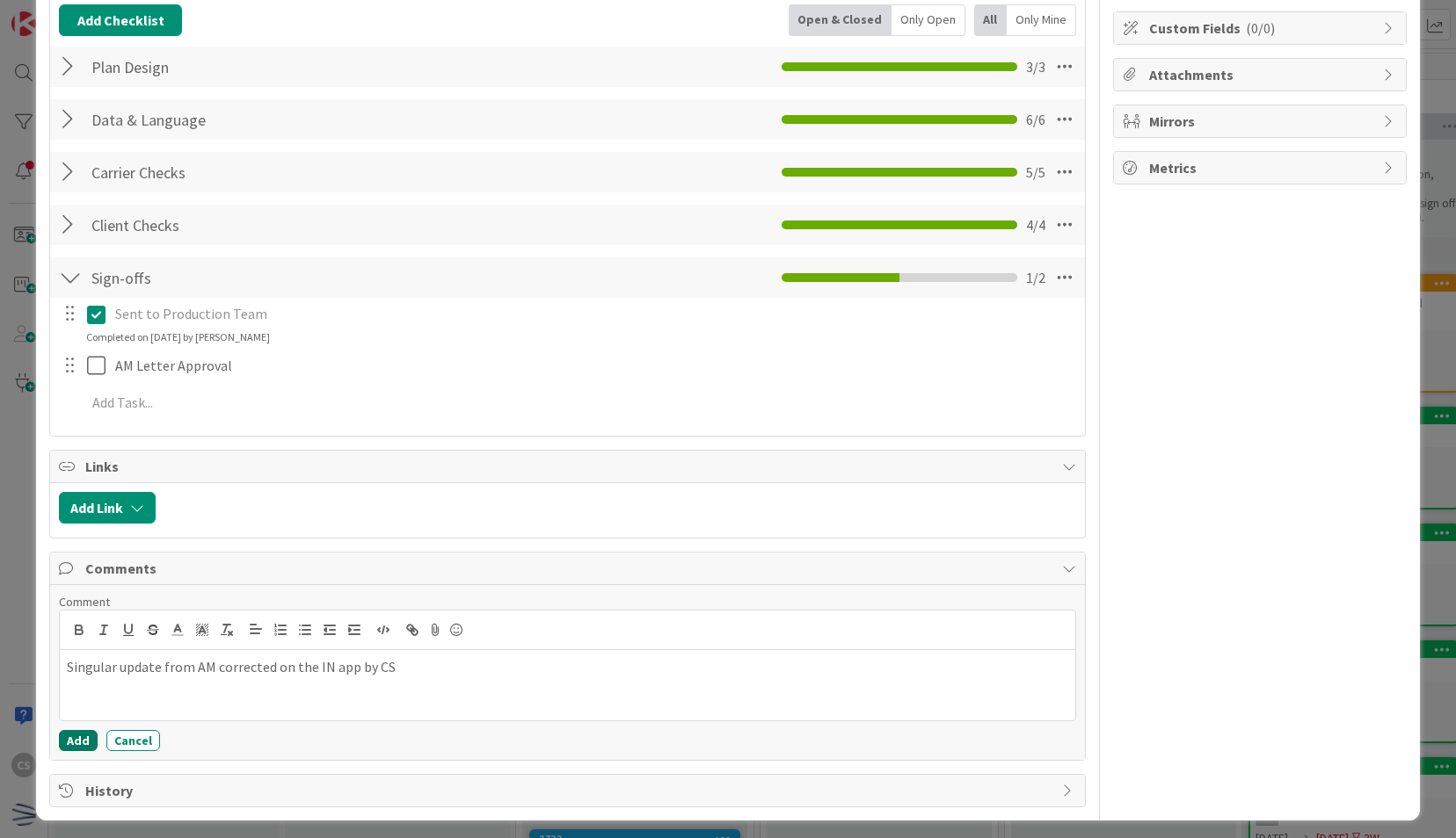
click at [69, 741] on button "Add" at bounding box center [78, 741] width 39 height 21
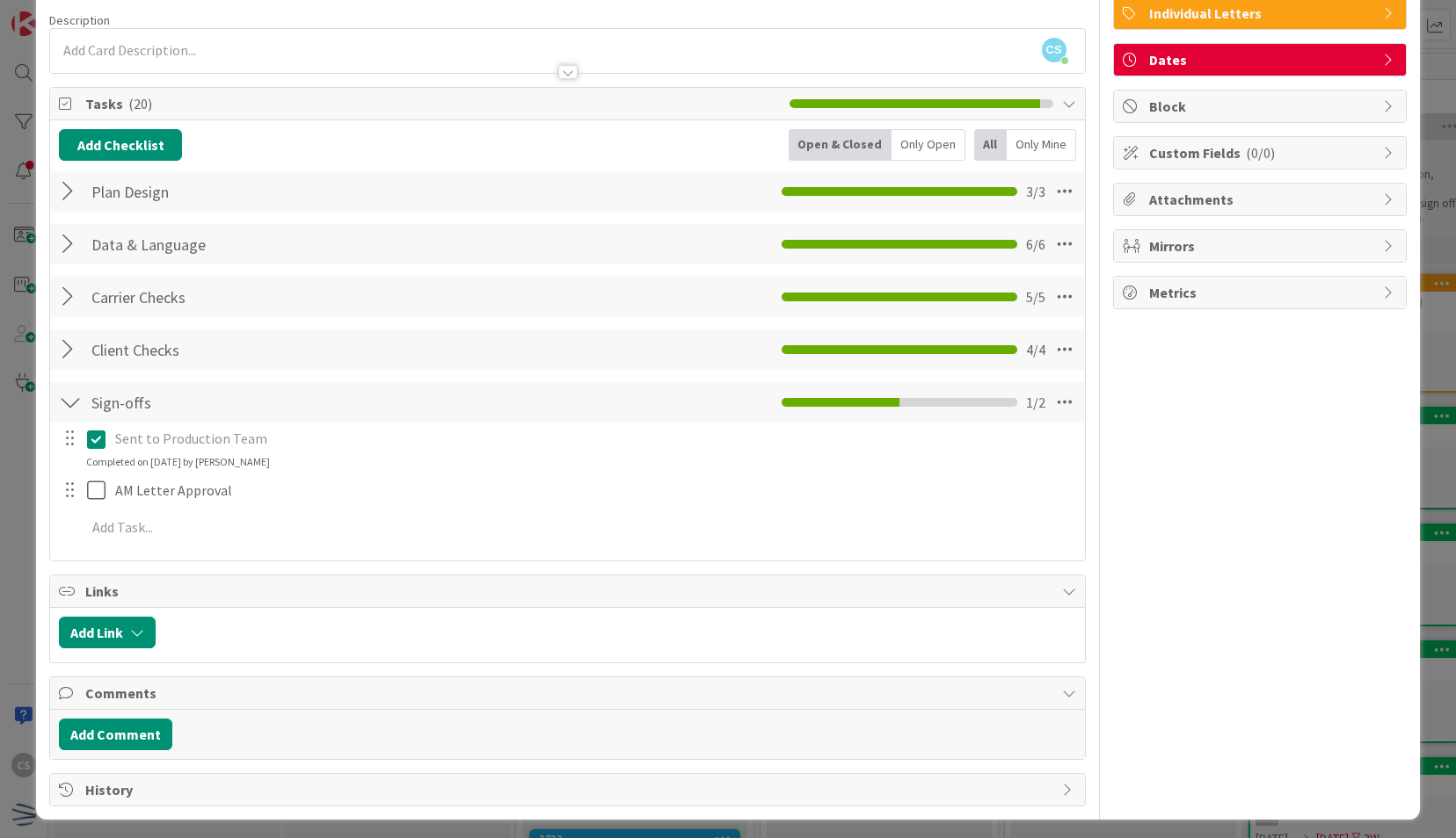
scroll to position [239, 0]
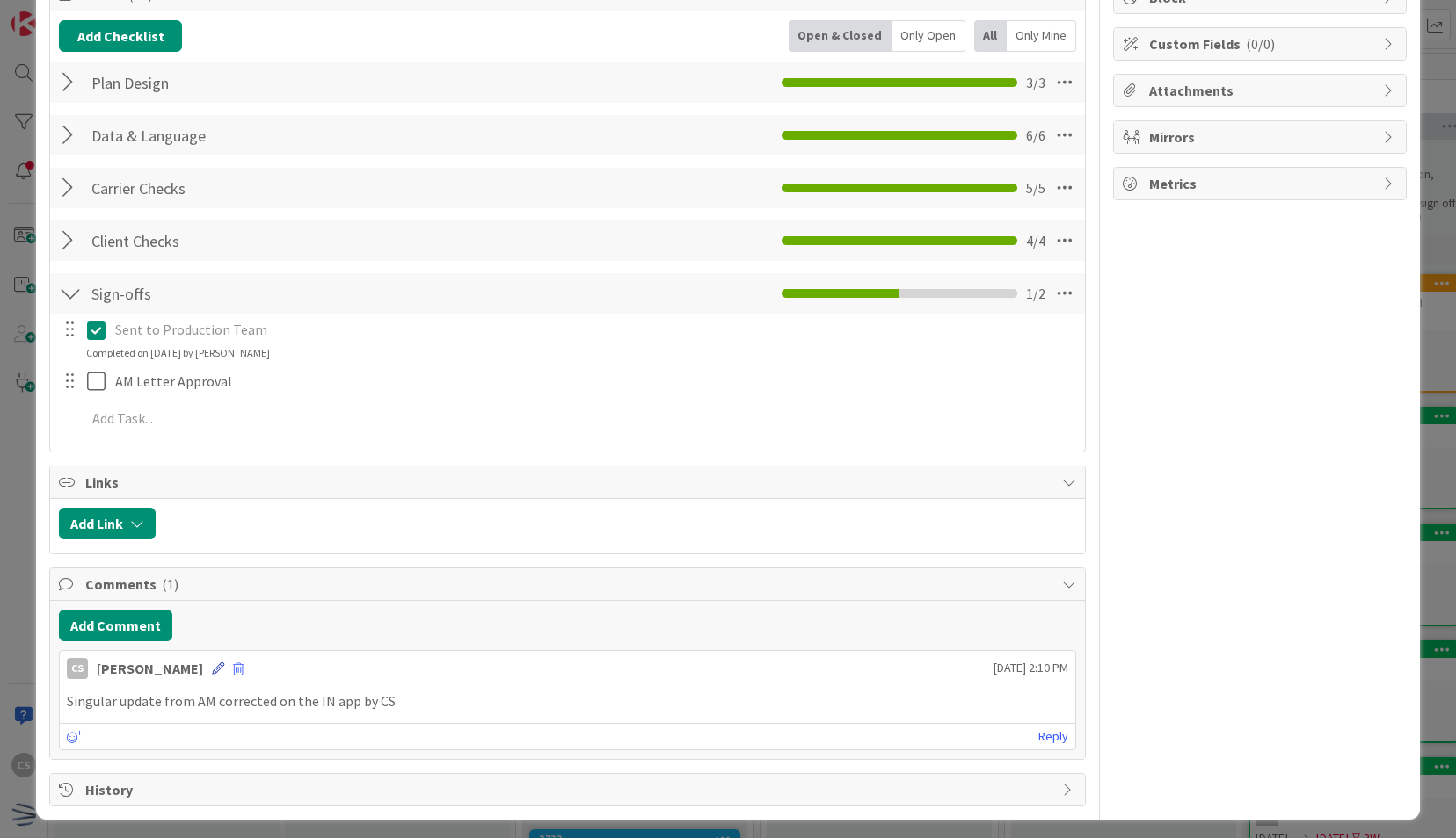
click at [212, 663] on icon at bounding box center [218, 669] width 12 height 12
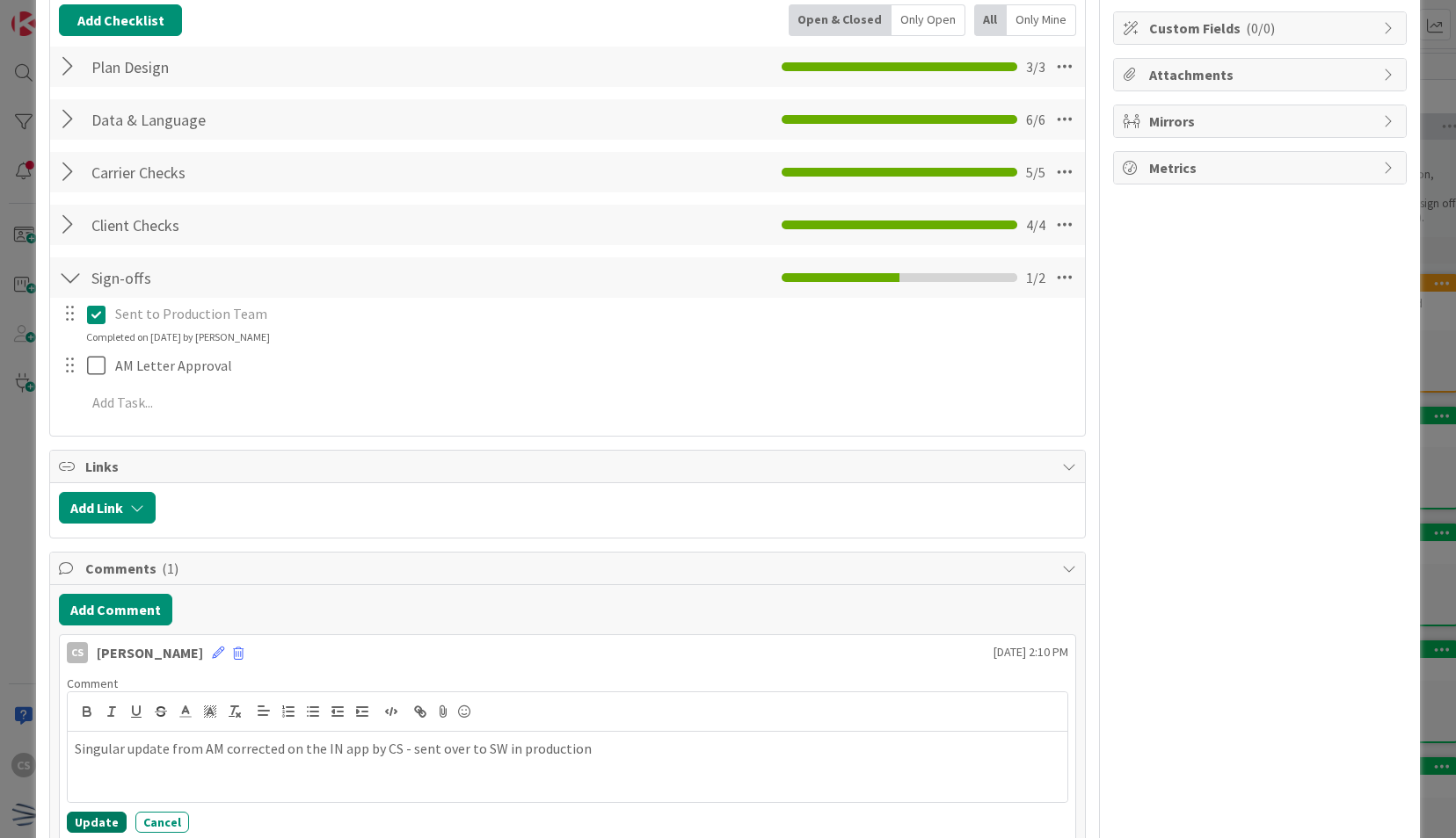
click at [98, 823] on button "Update" at bounding box center [96, 823] width 60 height 21
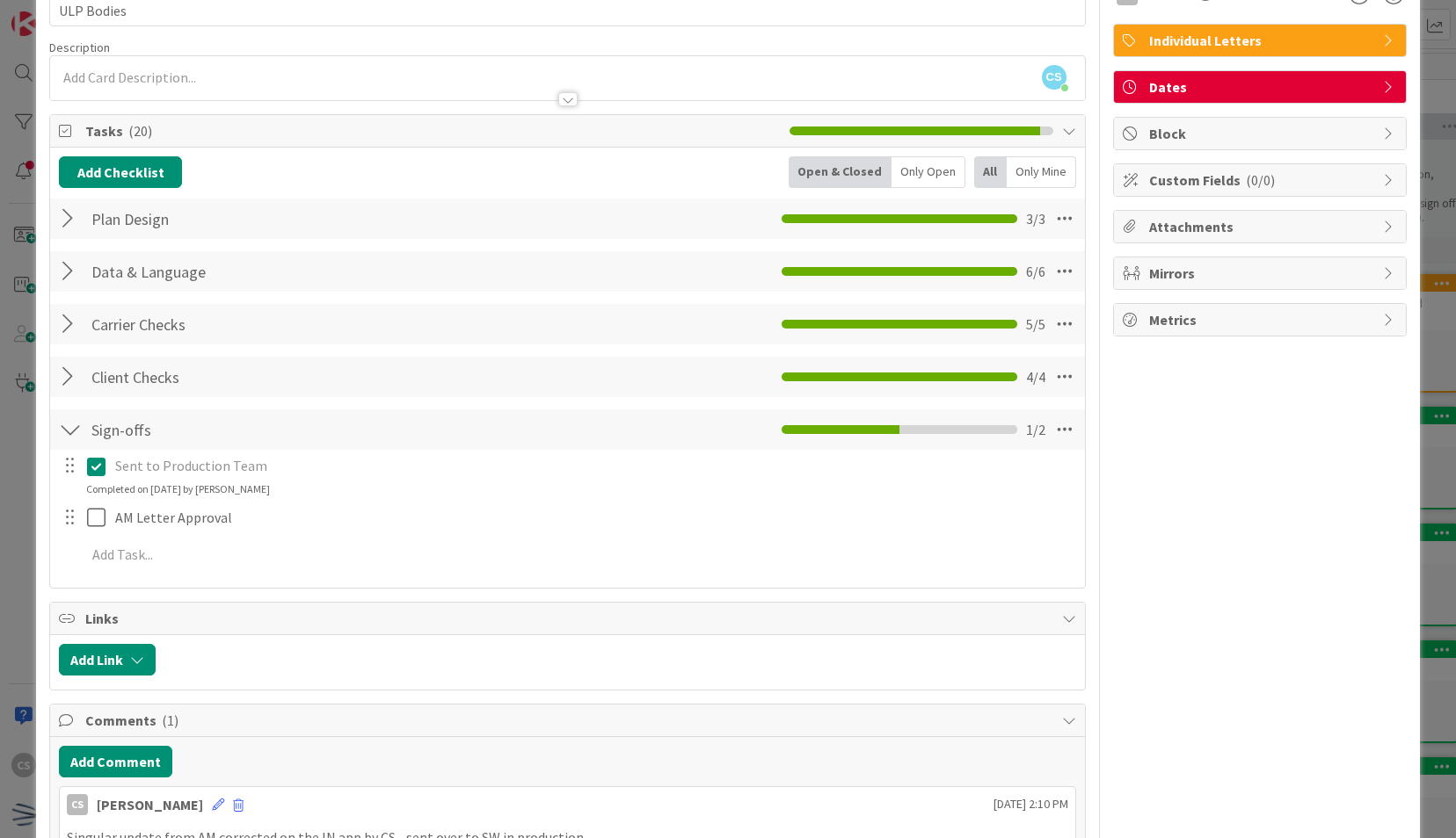
scroll to position [0, 0]
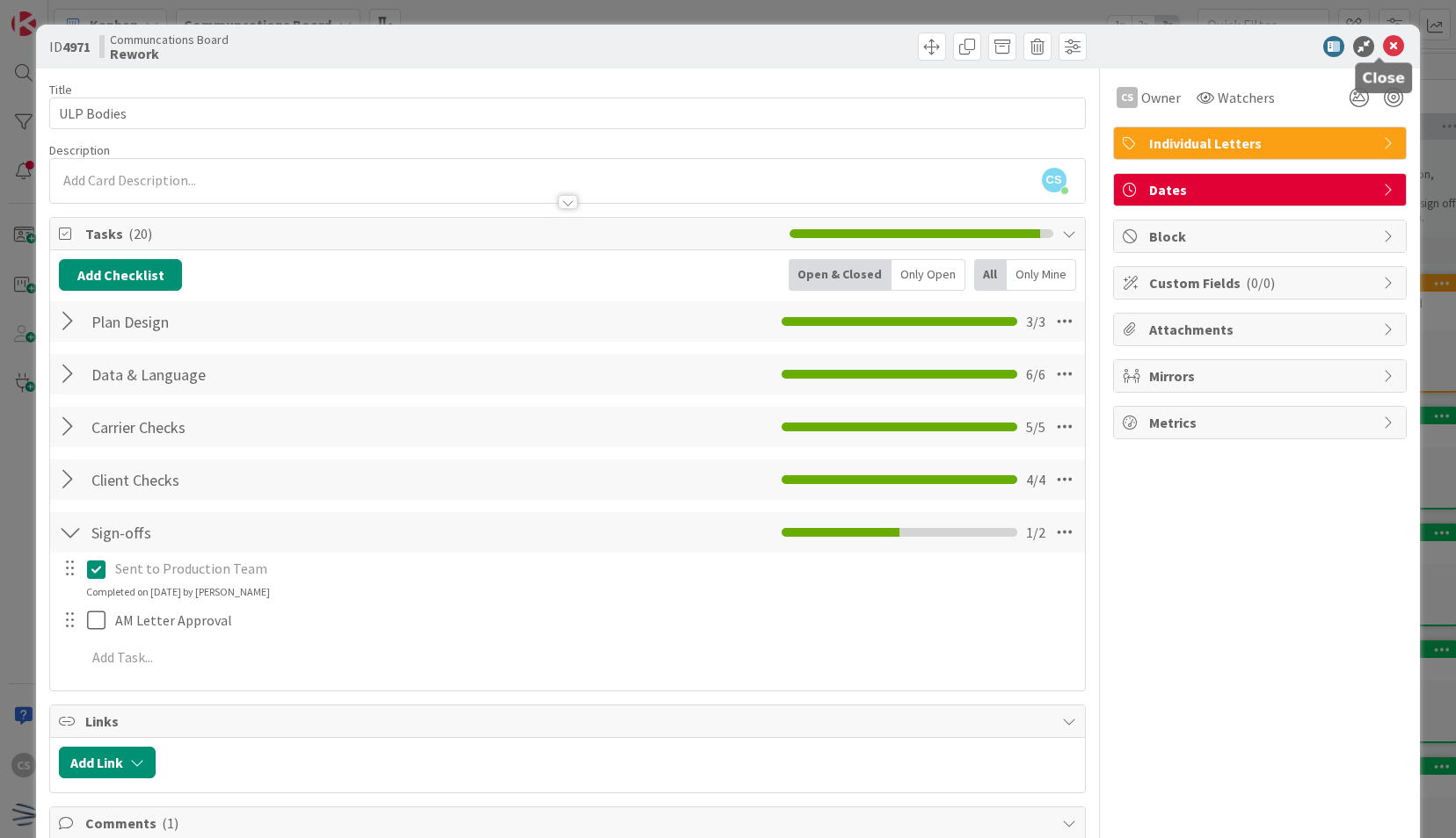
click at [1383, 44] on icon at bounding box center [1393, 47] width 21 height 21
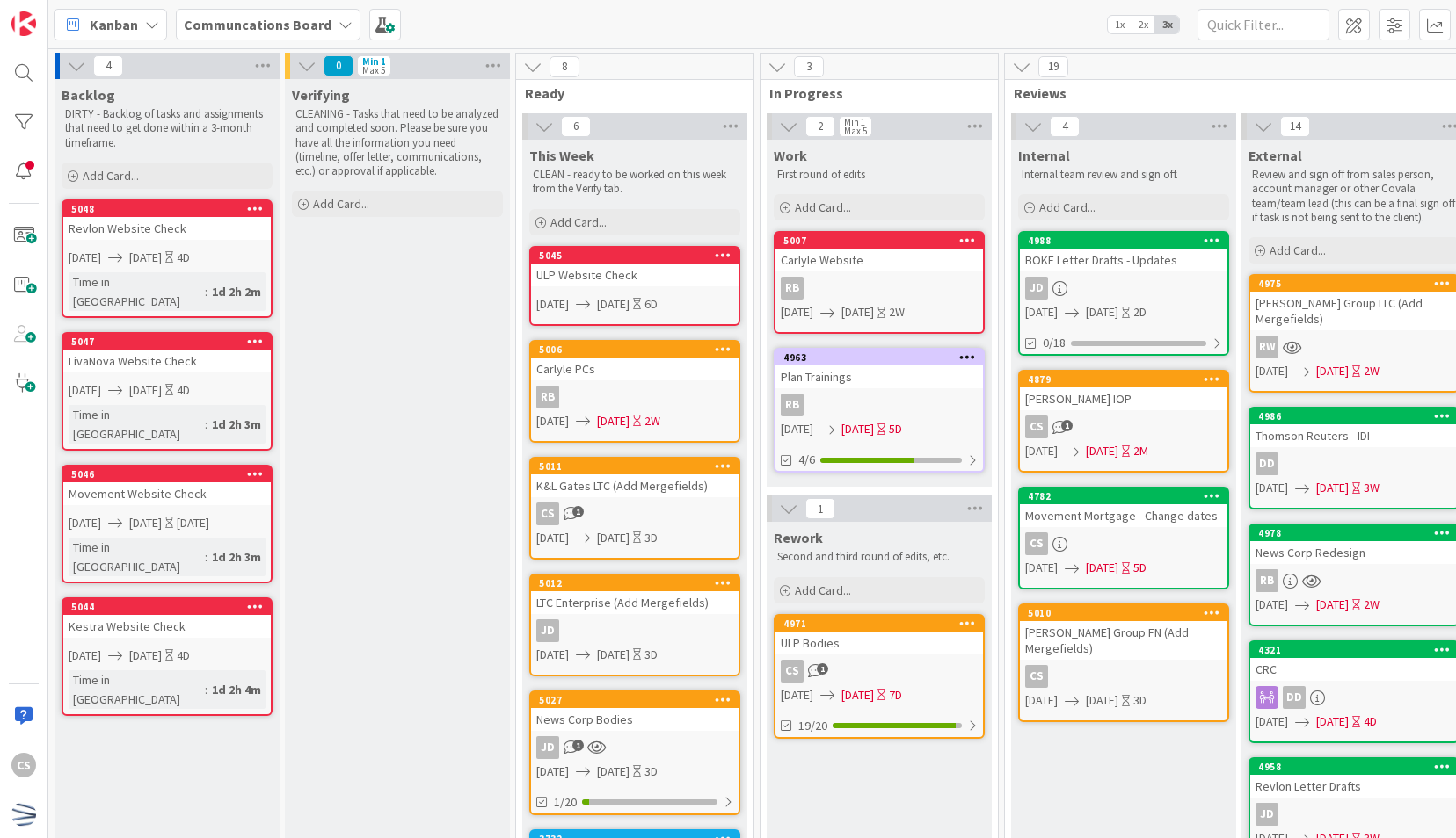
drag, startPoint x: 156, startPoint y: 733, endPoint x: 472, endPoint y: 326, distance: 515.3
click at [156, 733] on div "Backlog DIRTY - Backlog of tasks and assignments that need to get done within a…" at bounding box center [167, 835] width 226 height 1513
